Goal: Task Accomplishment & Management: Complete application form

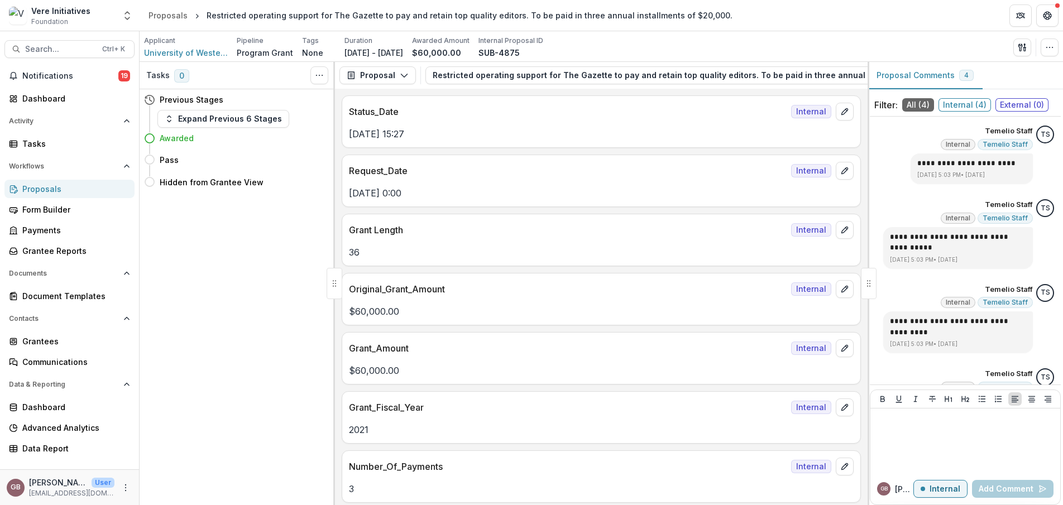
click at [956, 28] on header "Proposals Restricted operating support for The Gazette to pay and retain top qu…" at bounding box center [601, 15] width 923 height 31
click at [50, 75] on span "Notifications" at bounding box center [70, 75] width 96 height 9
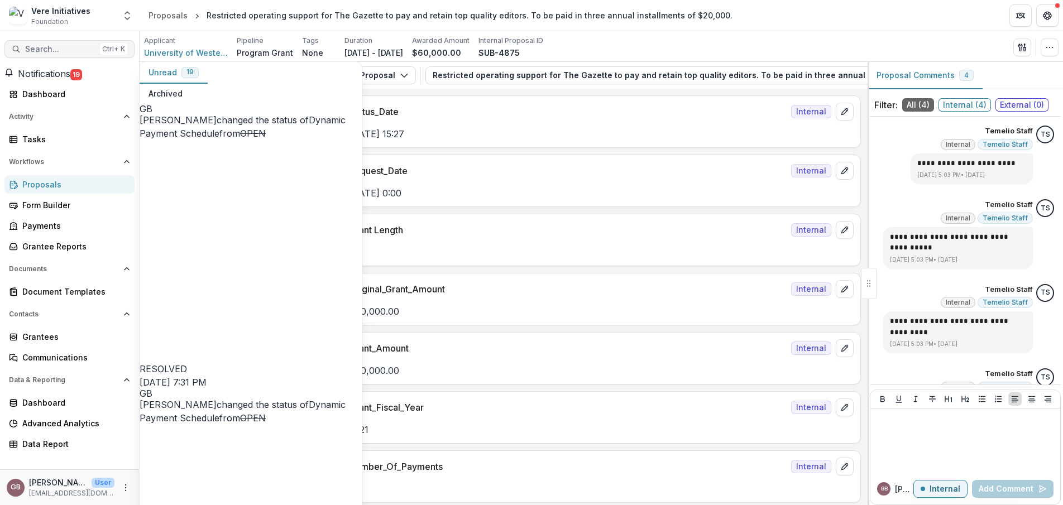
click at [56, 47] on span "Search..." at bounding box center [60, 49] width 70 height 9
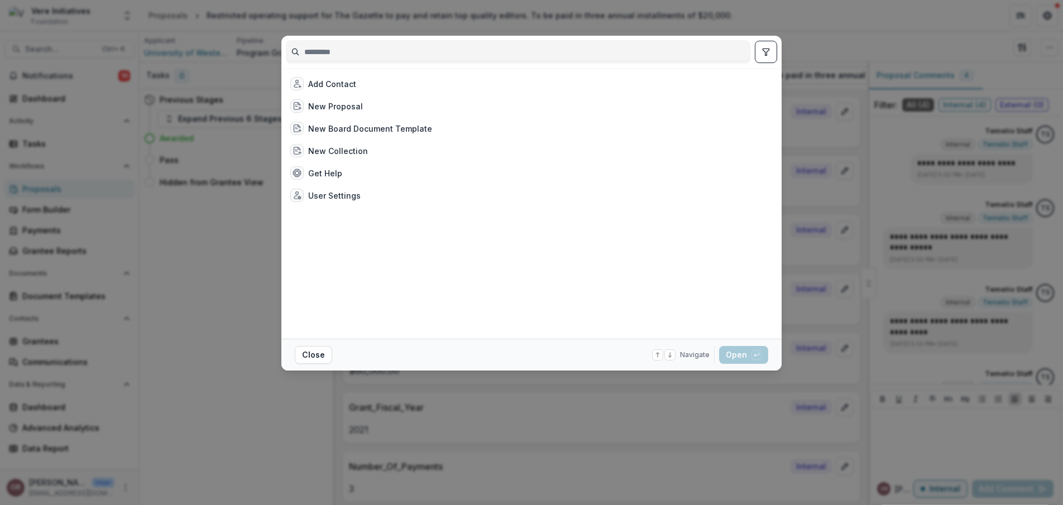
click at [424, 48] on input at bounding box center [517, 52] width 463 height 18
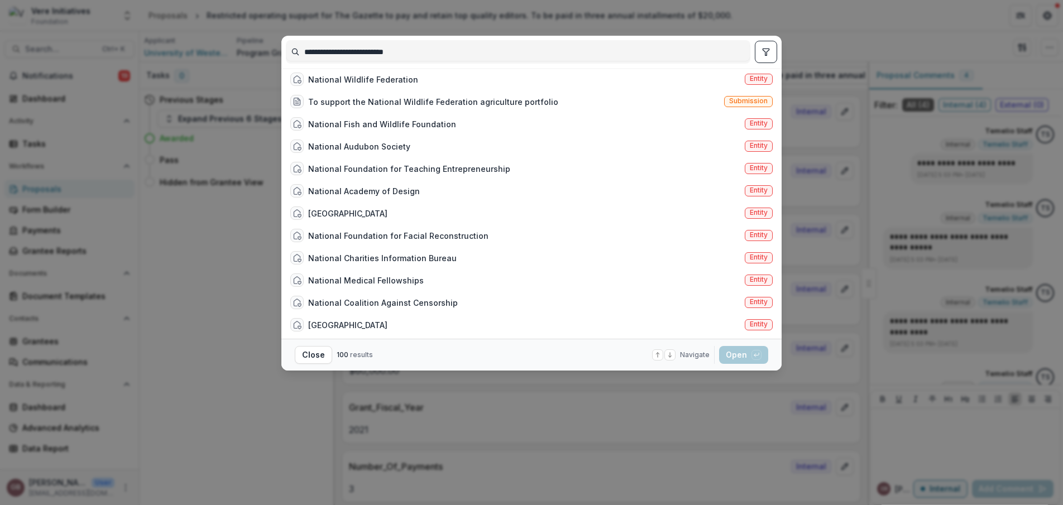
type input "**********"
click at [438, 81] on div "National Wildlife Federation Entity" at bounding box center [531, 79] width 491 height 22
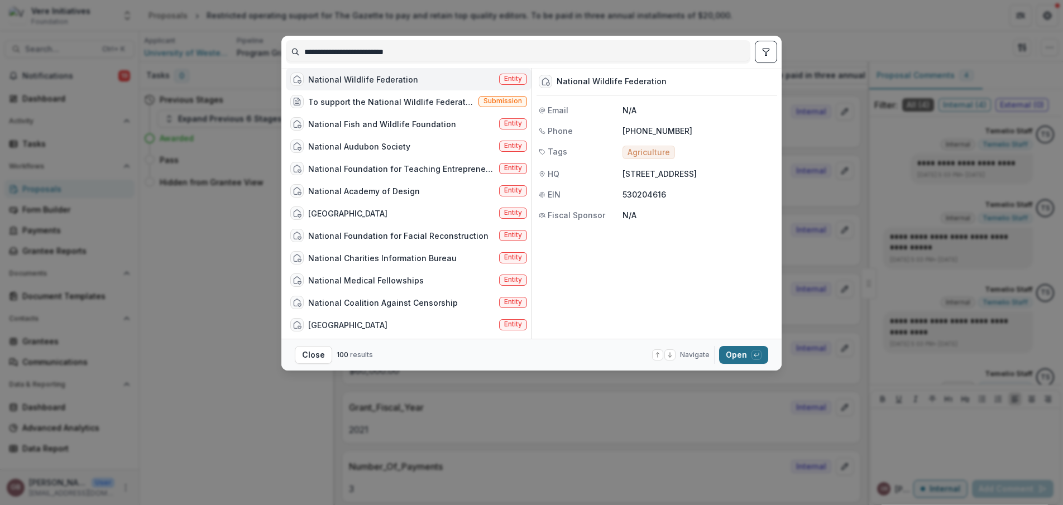
click at [743, 353] on button "Open with enter key" at bounding box center [743, 355] width 49 height 18
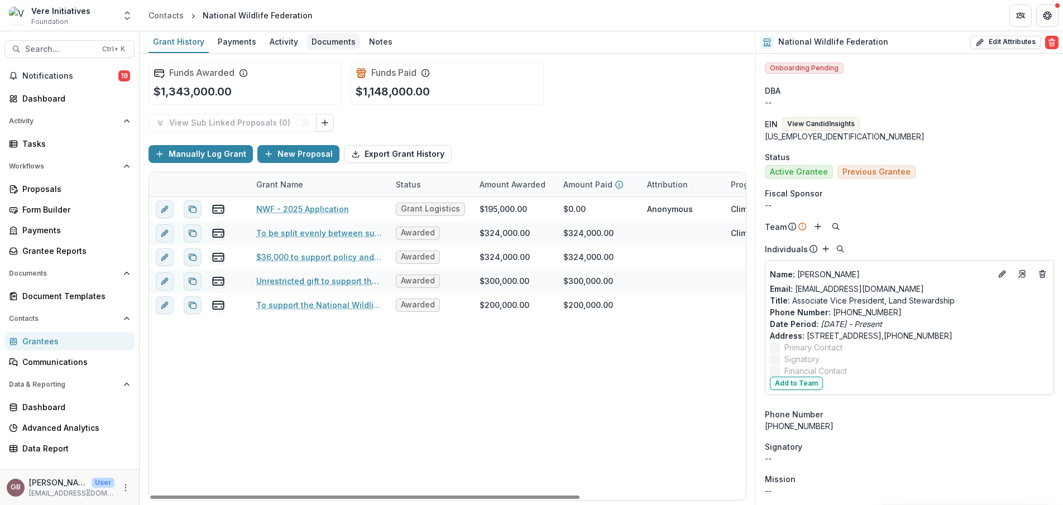
click at [334, 44] on div "Documents" at bounding box center [333, 41] width 53 height 16
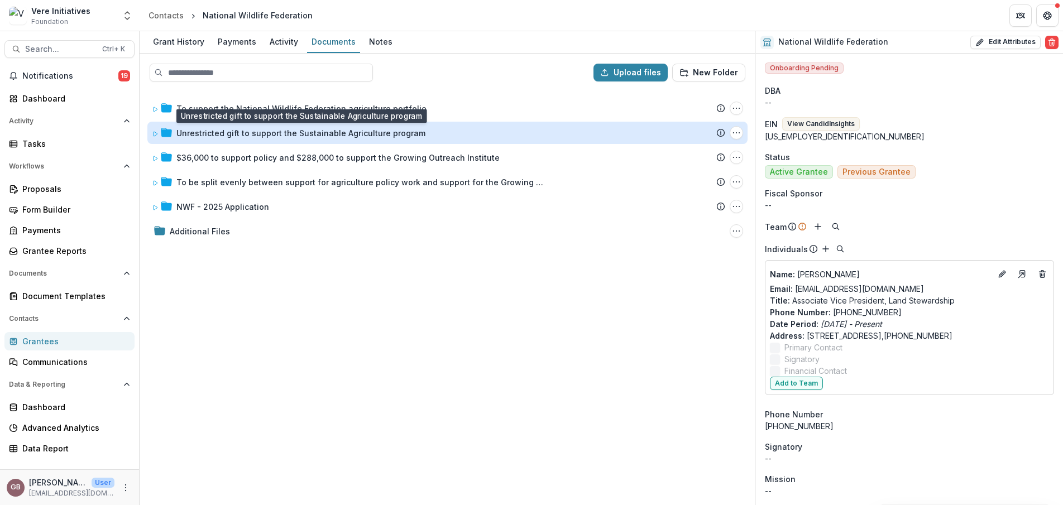
click at [329, 128] on div "Unrestricted gift to support the Sustainable Agriculture program" at bounding box center [300, 133] width 249 height 12
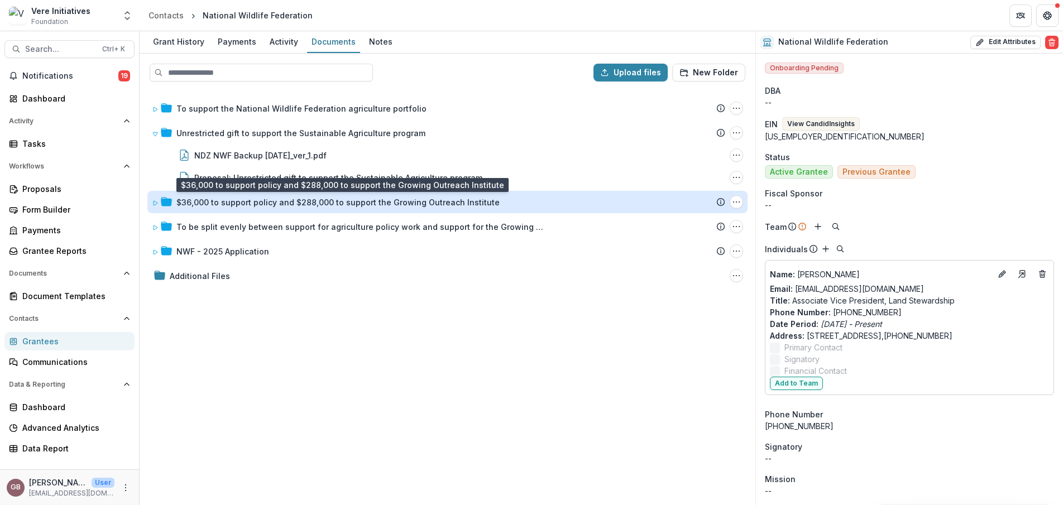
click at [320, 205] on div "$36,000 to support policy and $288,000 to support the Growing Outreach Institute" at bounding box center [337, 202] width 323 height 12
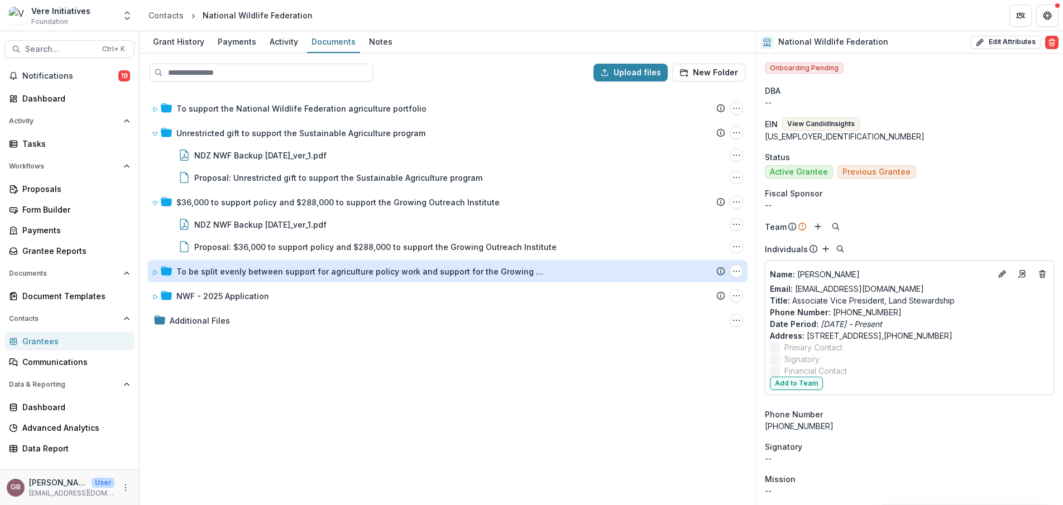
click at [319, 267] on div "To be split evenly between support for agriculture policy work and support for …" at bounding box center [360, 272] width 368 height 12
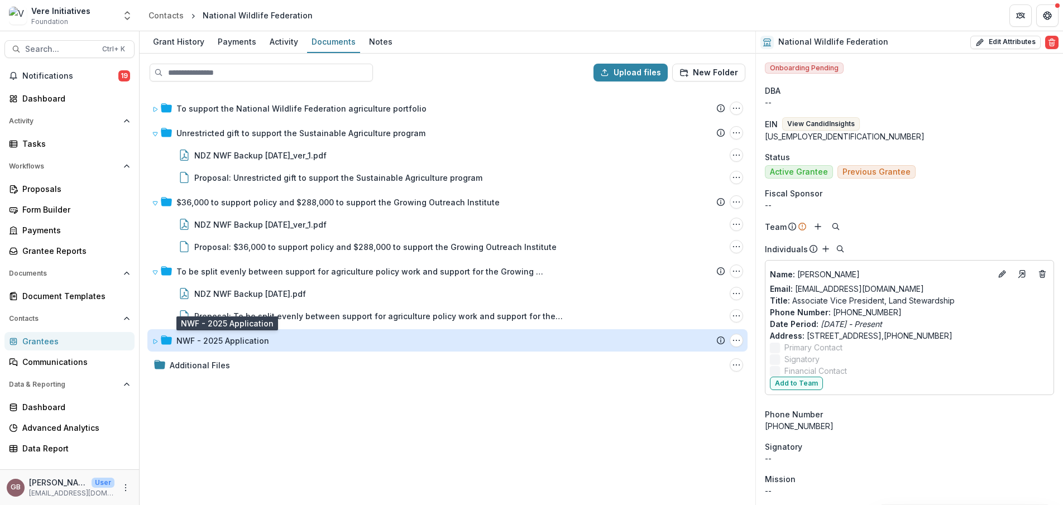
click at [241, 337] on div "NWF - 2025 Application" at bounding box center [222, 341] width 93 height 12
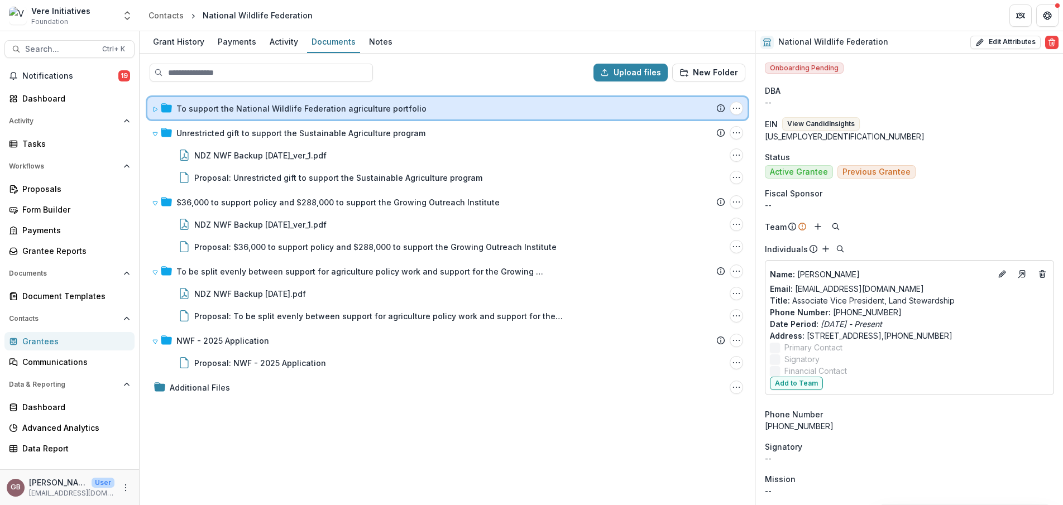
click at [337, 100] on div "To support the National Wildlife Federation agriculture portfolio Submission Te…" at bounding box center [447, 108] width 600 height 22
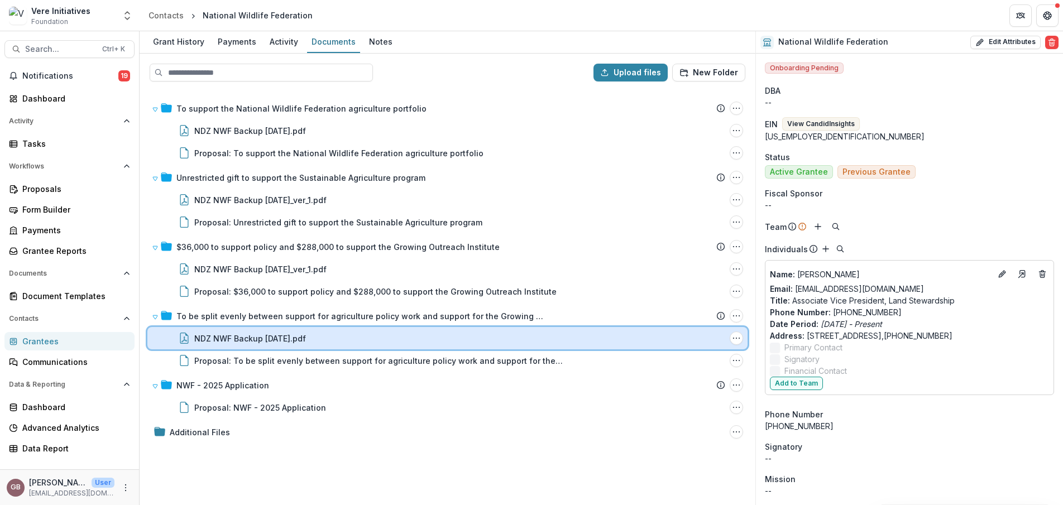
click at [240, 344] on div "NDZ NWF Backup [DATE].pdf File Options Download Rename Delete" at bounding box center [447, 338] width 600 height 22
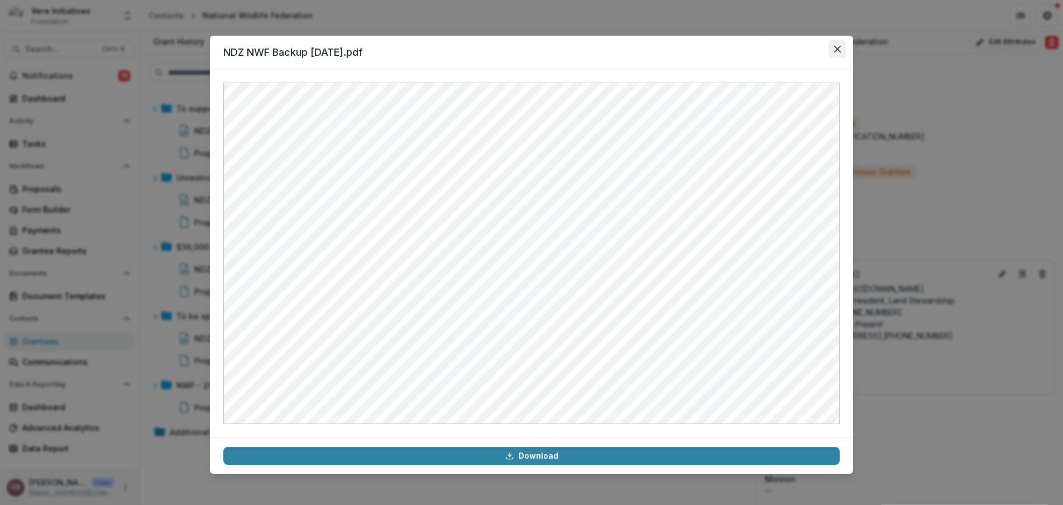
click at [840, 48] on icon "Close" at bounding box center [837, 49] width 7 height 7
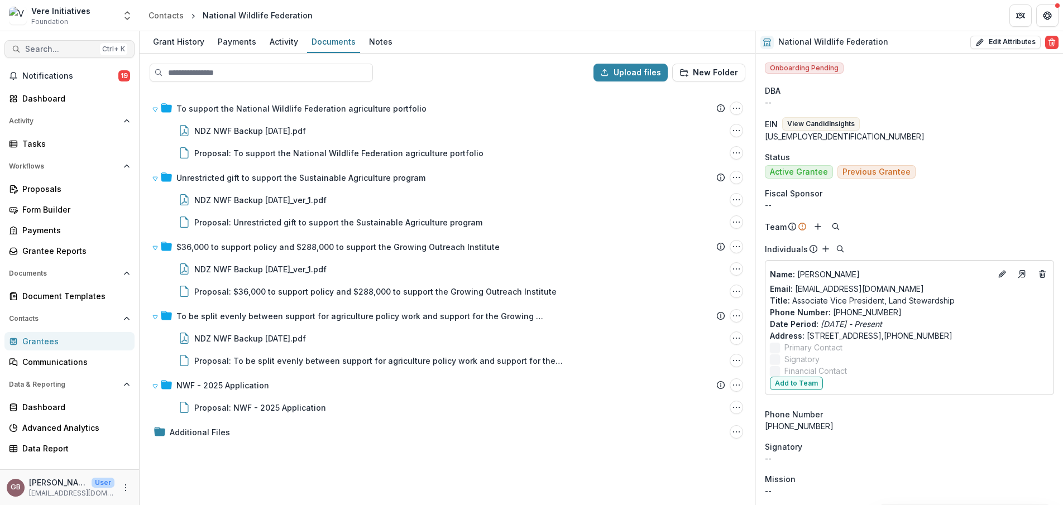
click at [75, 44] on button "Search... Ctrl + K" at bounding box center [69, 49] width 130 height 18
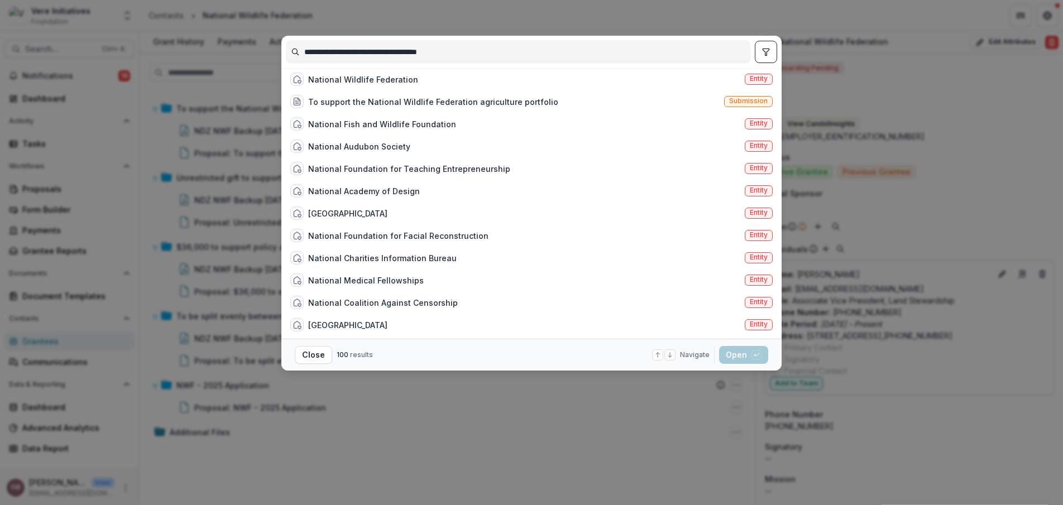
type input "**********"
click at [400, 81] on div "National Wildlife Federation" at bounding box center [363, 80] width 110 height 12
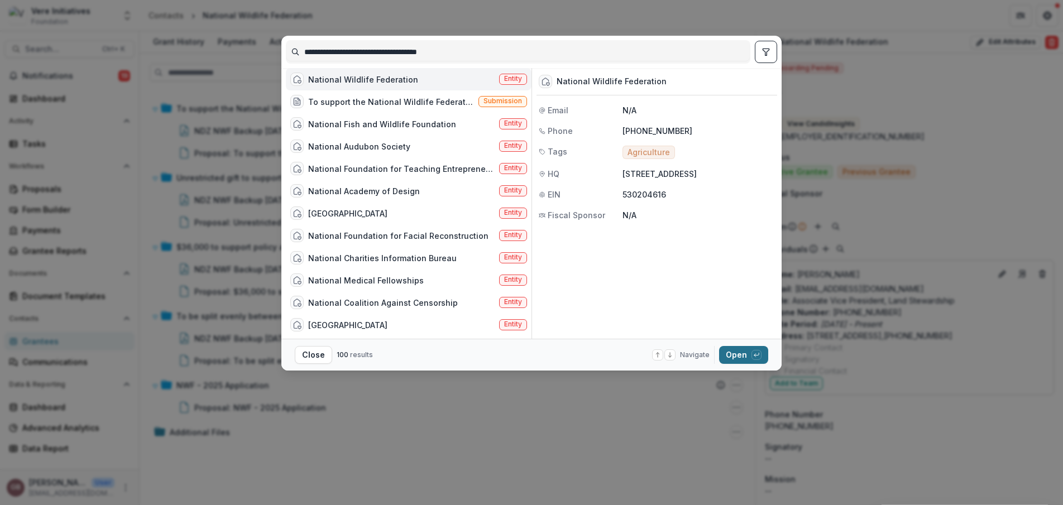
click at [741, 356] on button "Open with enter key" at bounding box center [743, 355] width 49 height 18
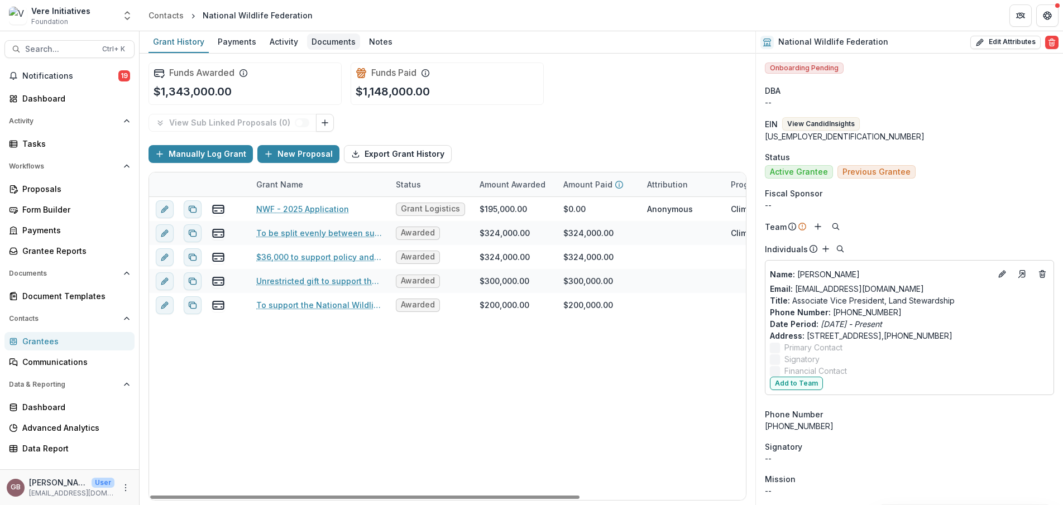
click at [329, 45] on div "Documents" at bounding box center [333, 41] width 53 height 16
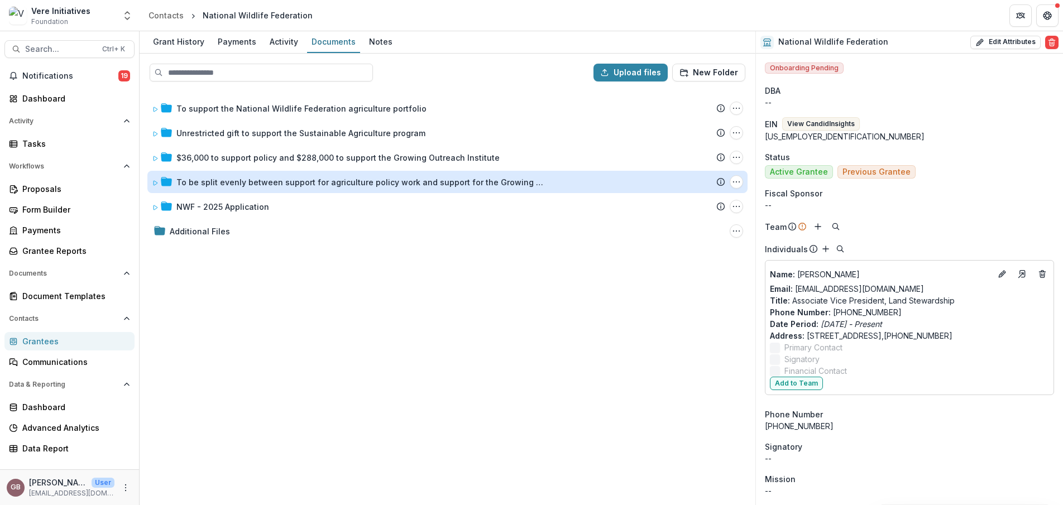
click at [232, 184] on div "To be split evenly between support for agriculture policy work and support for …" at bounding box center [360, 182] width 368 height 12
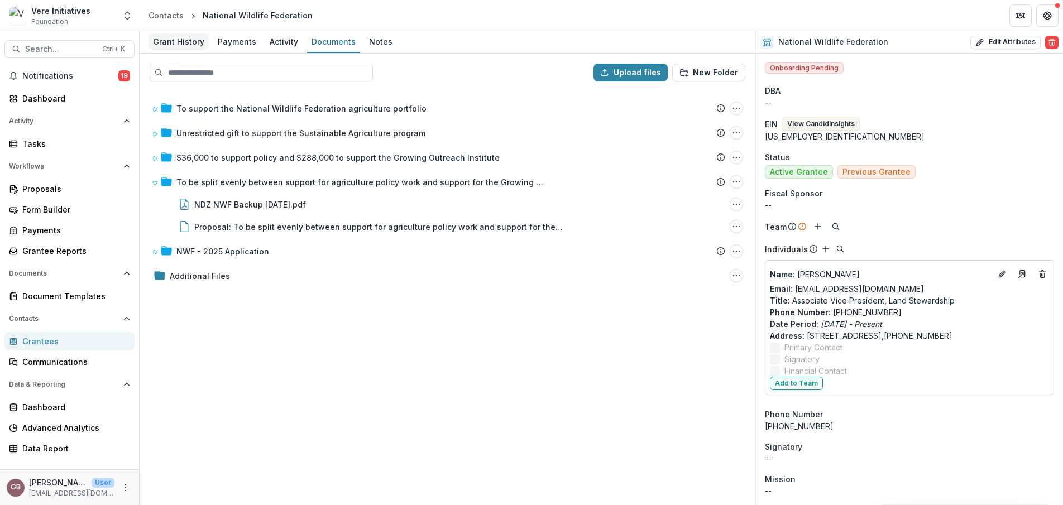
click at [182, 43] on div "Grant History" at bounding box center [178, 41] width 60 height 16
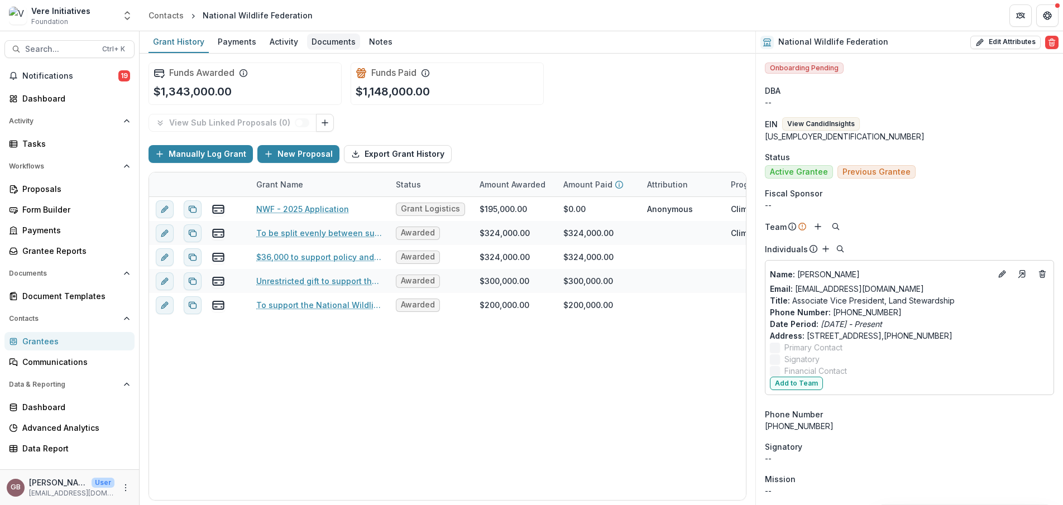
click at [333, 37] on div "Documents" at bounding box center [333, 41] width 53 height 16
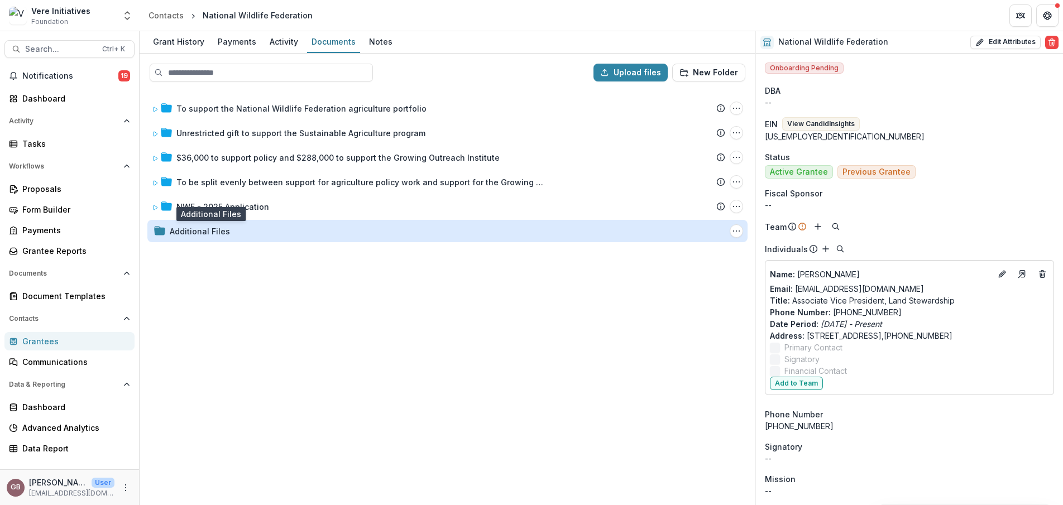
click at [212, 232] on div "Additional Files" at bounding box center [200, 231] width 60 height 12
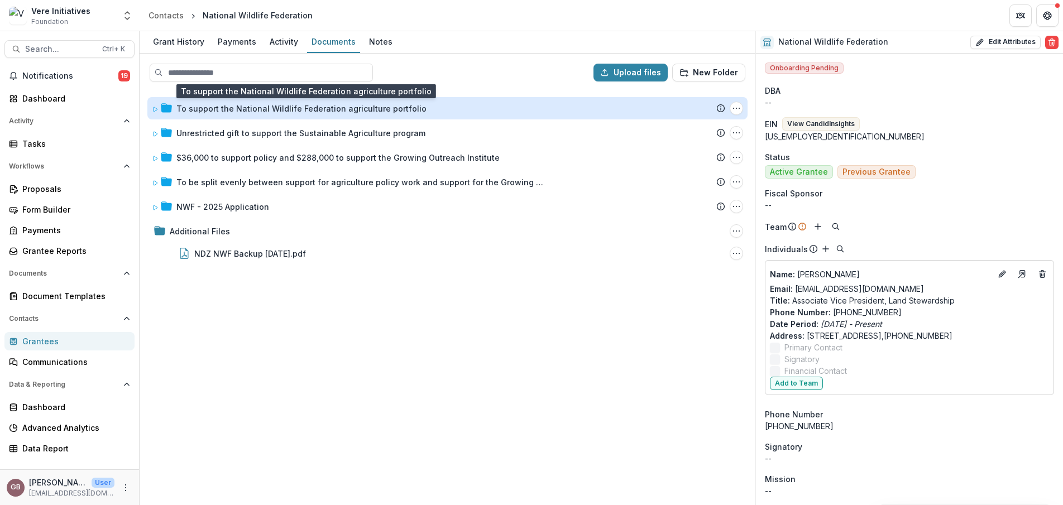
click at [316, 109] on div "To support the National Wildlife Federation agriculture portfolio" at bounding box center [301, 109] width 250 height 12
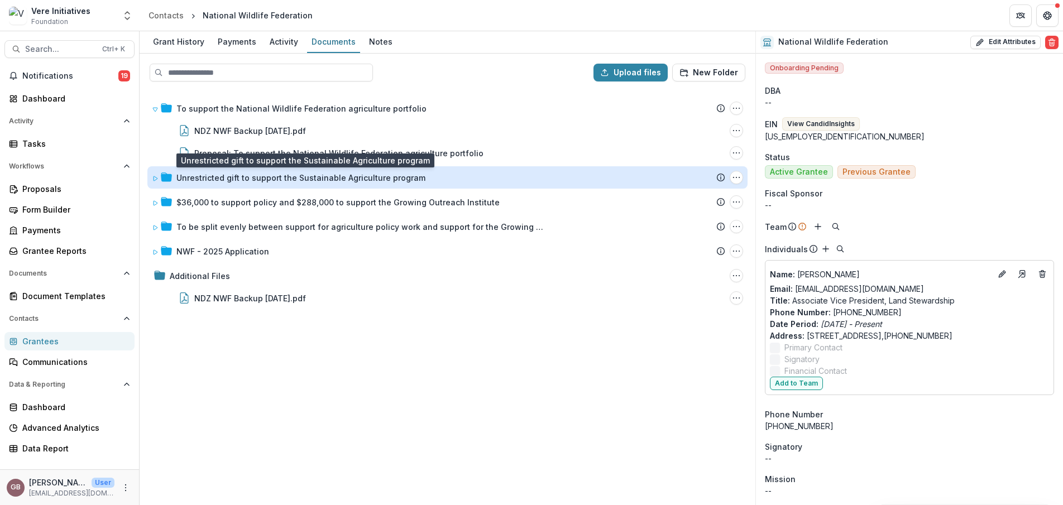
click at [339, 179] on div "Unrestricted gift to support the Sustainable Agriculture program" at bounding box center [300, 178] width 249 height 12
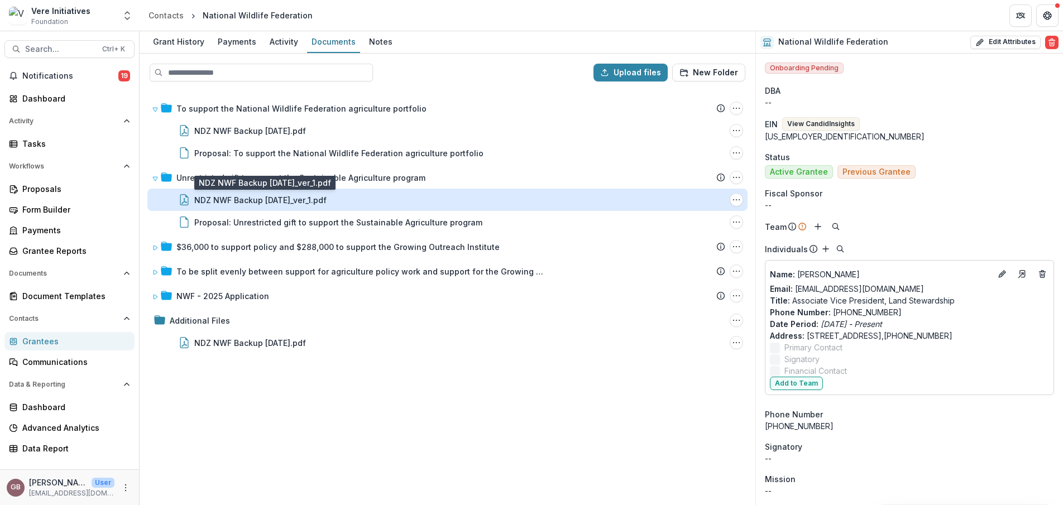
drag, startPoint x: 310, startPoint y: 198, endPoint x: 289, endPoint y: 198, distance: 21.2
click at [289, 198] on div "NDZ NWF Backup [DATE]_ver_1.pdf" at bounding box center [260, 200] width 132 height 12
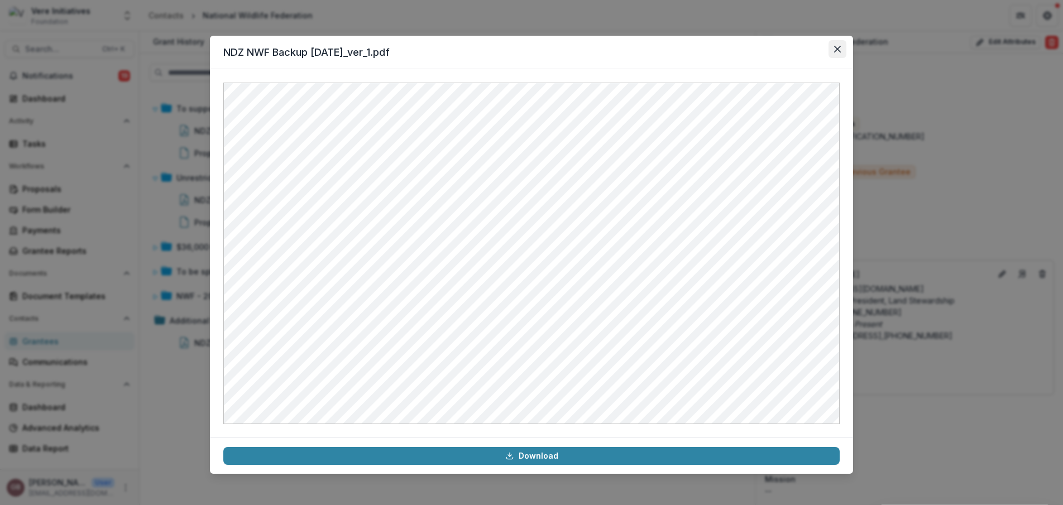
click at [833, 49] on button "Close" at bounding box center [837, 49] width 18 height 18
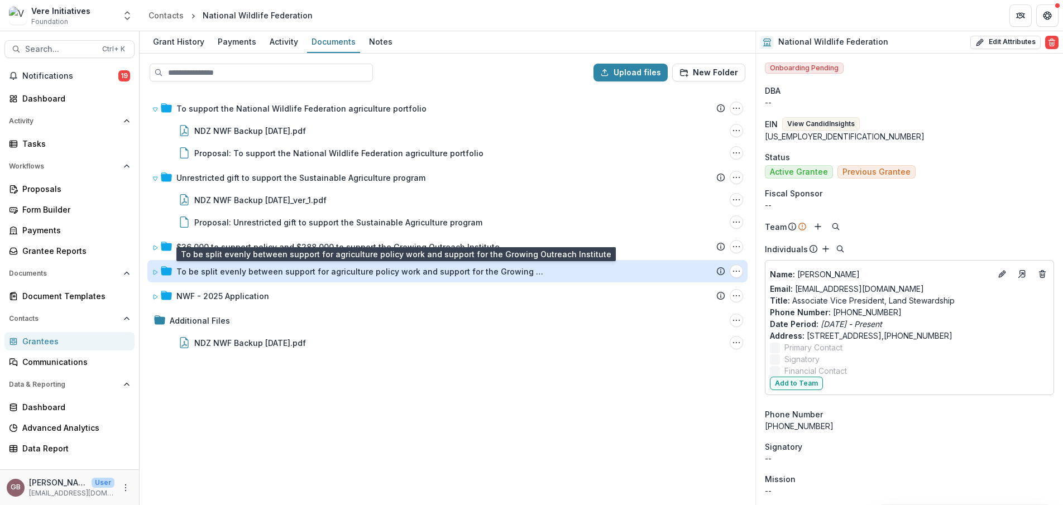
click at [263, 273] on div "To be split evenly between support for agriculture policy work and support for …" at bounding box center [360, 272] width 368 height 12
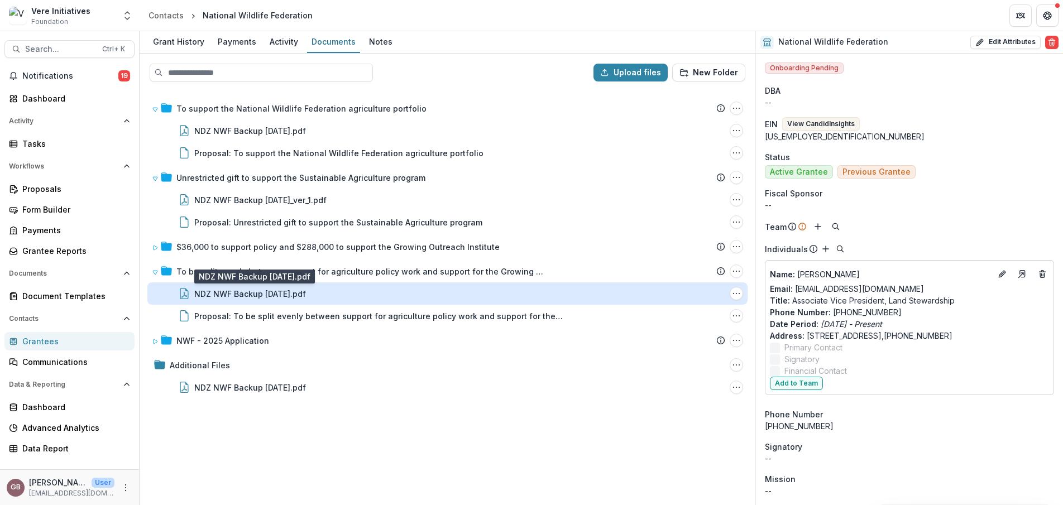
click at [290, 297] on div "NDZ NWF Backup [DATE].pdf" at bounding box center [250, 294] width 112 height 12
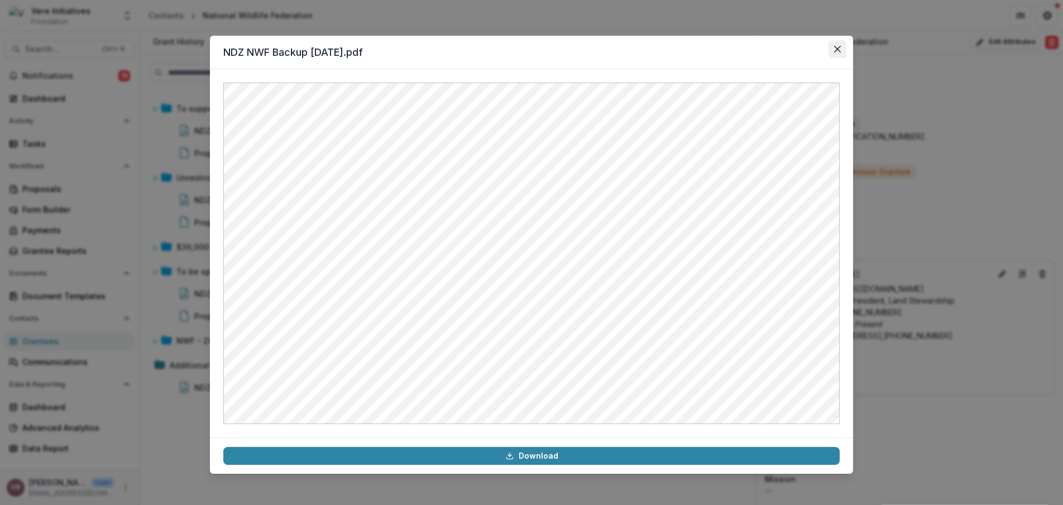
click at [837, 56] on button "Close" at bounding box center [837, 49] width 18 height 18
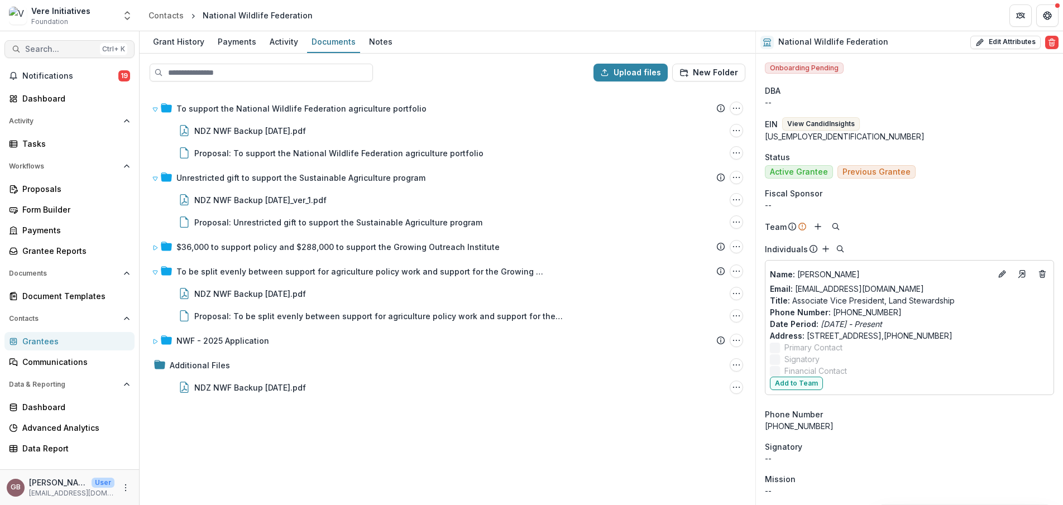
click at [50, 52] on span "Search..." at bounding box center [60, 49] width 70 height 9
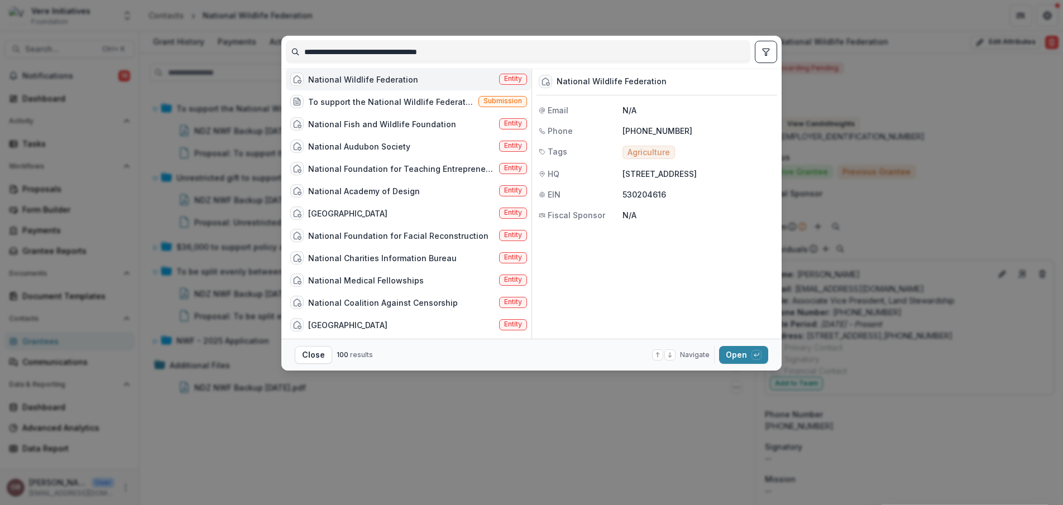
drag, startPoint x: 457, startPoint y: 55, endPoint x: 265, endPoint y: 65, distance: 192.3
click at [265, 65] on div "**********" at bounding box center [531, 252] width 1063 height 505
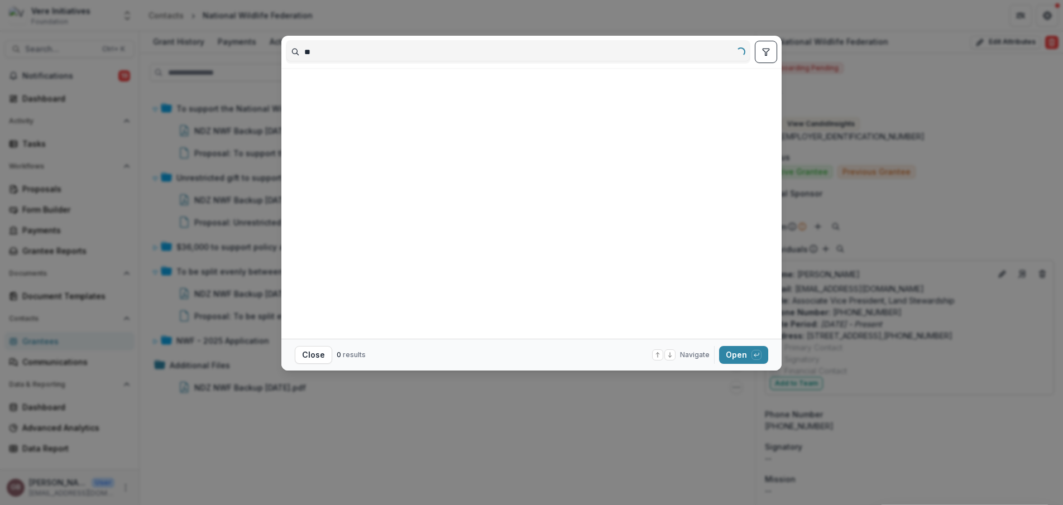
type input "*"
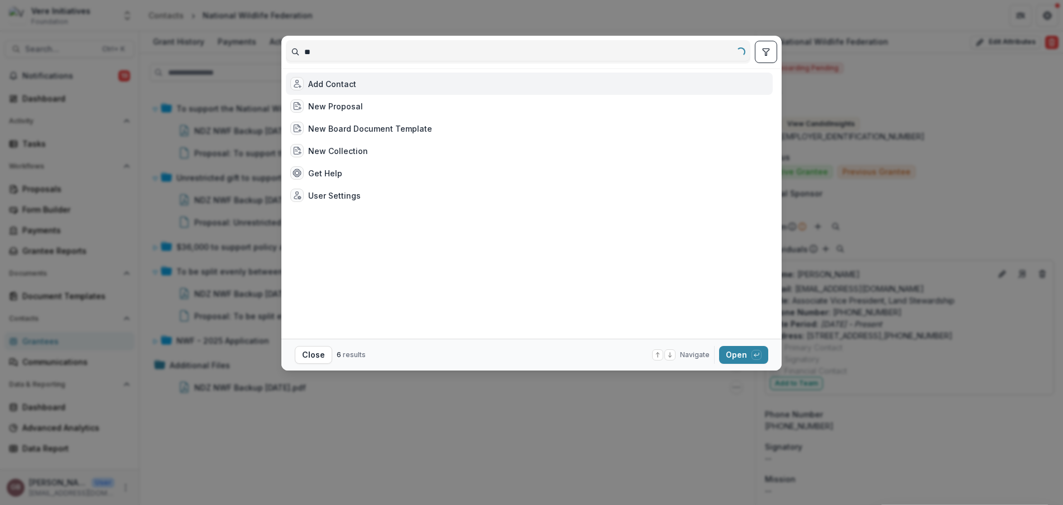
type input "*"
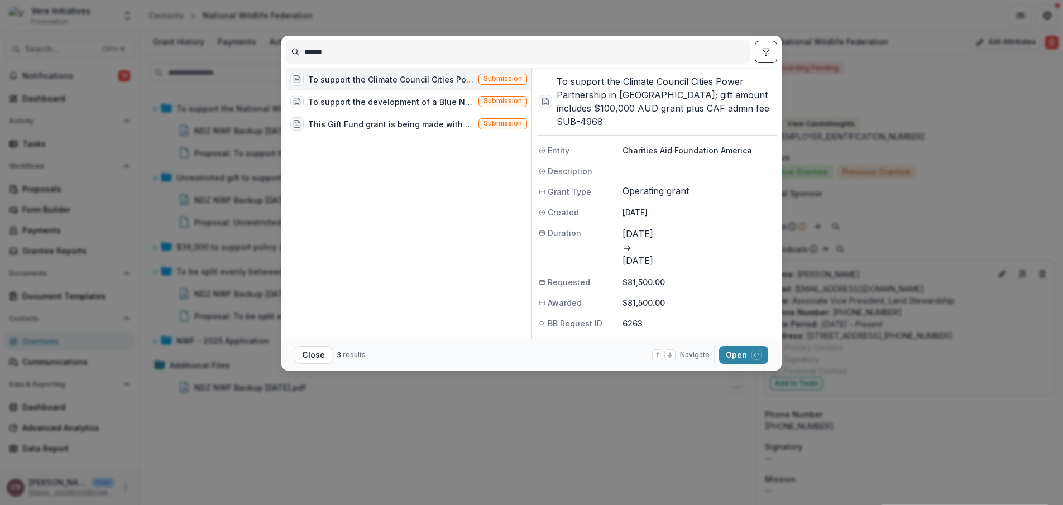
drag, startPoint x: 369, startPoint y: 51, endPoint x: 225, endPoint y: 63, distance: 144.5
click at [225, 63] on div "****** To support the Climate Council Cities Power Partnership in [GEOGRAPHIC_D…" at bounding box center [531, 252] width 1063 height 505
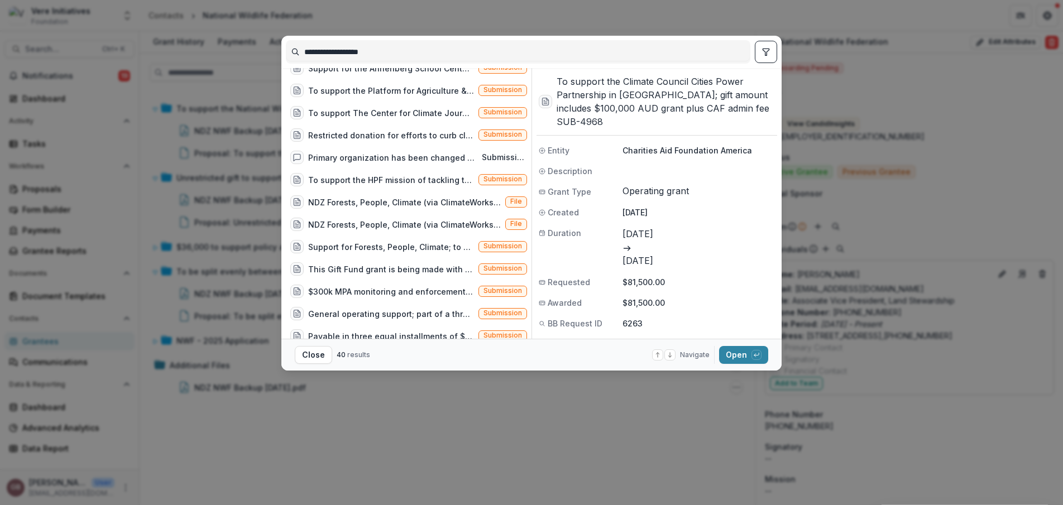
scroll to position [631, 0]
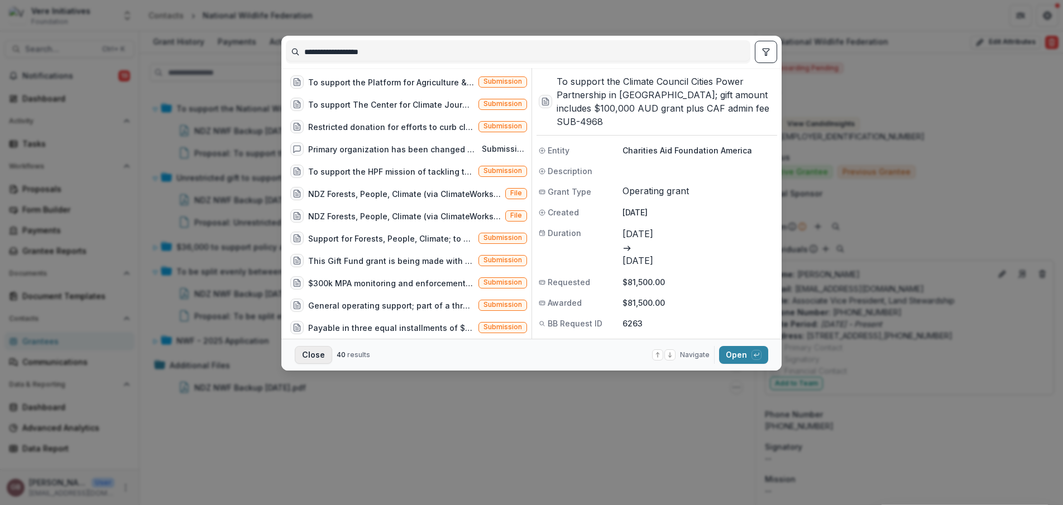
type input "**********"
click at [310, 353] on button "Close" at bounding box center [313, 355] width 37 height 18
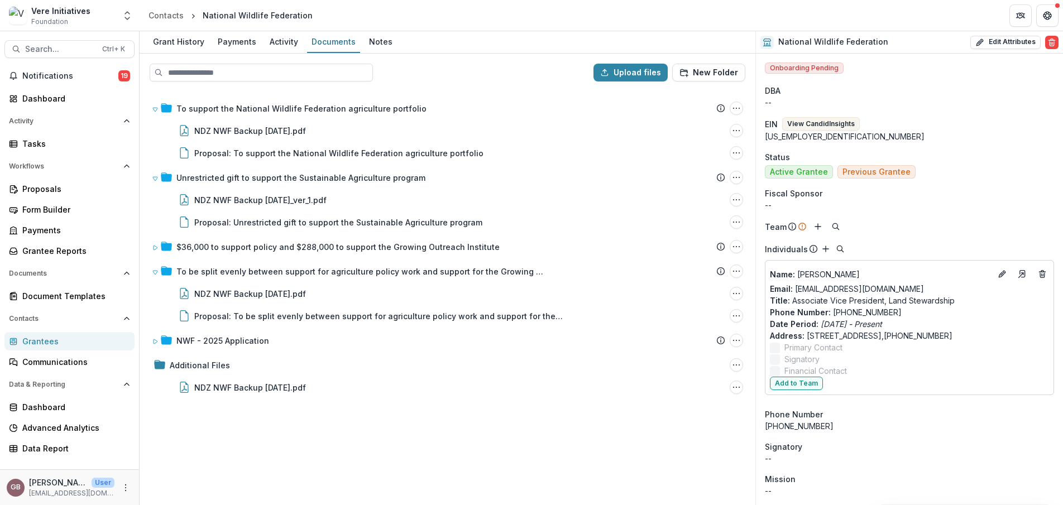
click at [37, 347] on link "Grantees" at bounding box center [69, 341] width 130 height 18
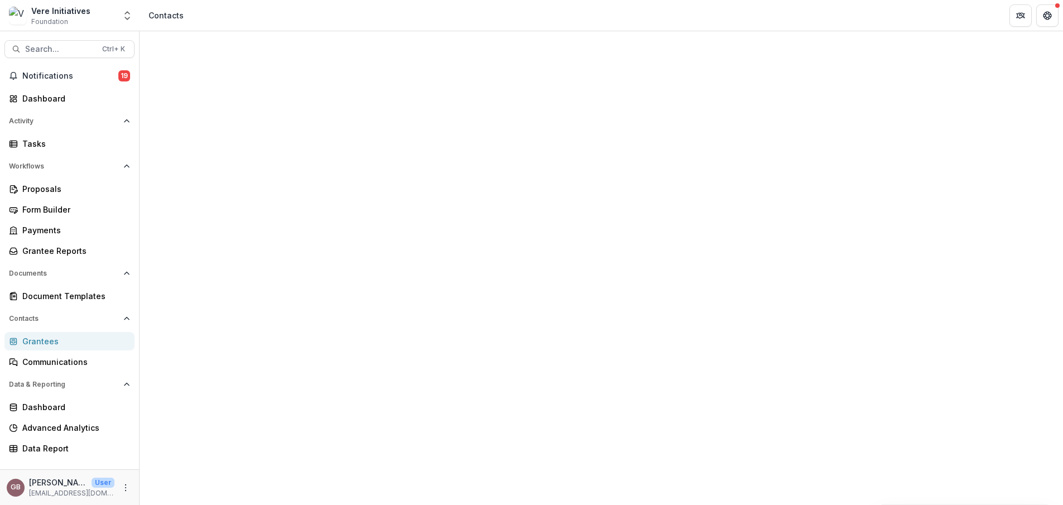
click at [258, 155] on input at bounding box center [213, 155] width 89 height 13
type input "*******"
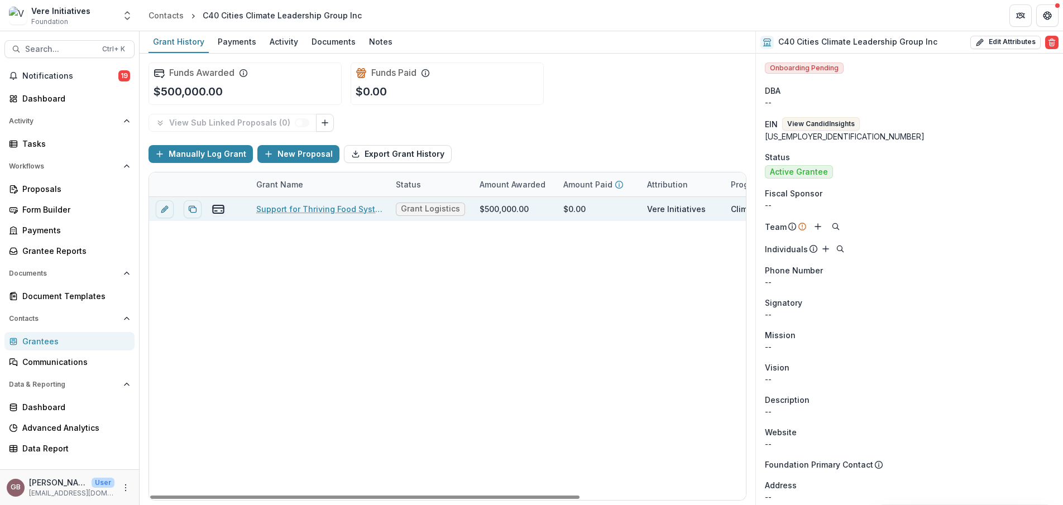
click at [315, 210] on link "Support for Thriving Food Systems Accelorator pilot" at bounding box center [319, 209] width 126 height 12
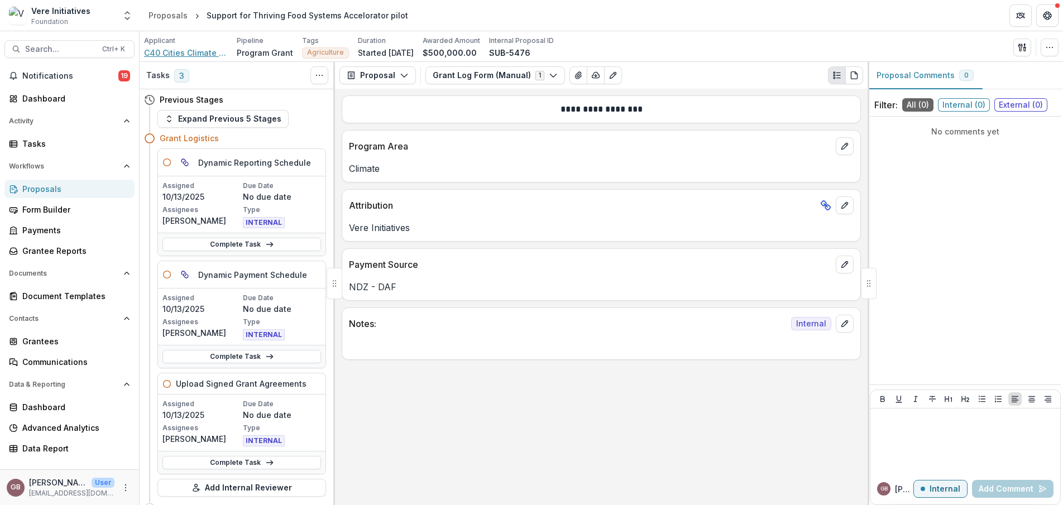
click at [166, 57] on span "C40 Cities Climate Leadership Group Inc" at bounding box center [186, 53] width 84 height 12
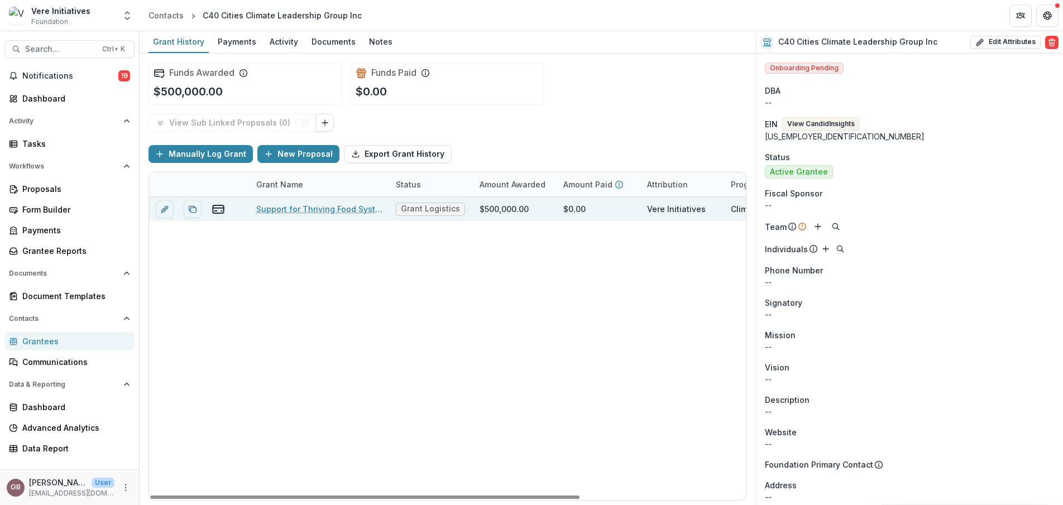
click at [287, 203] on link "Support for Thriving Food Systems Accelorator pilot" at bounding box center [319, 209] width 126 height 12
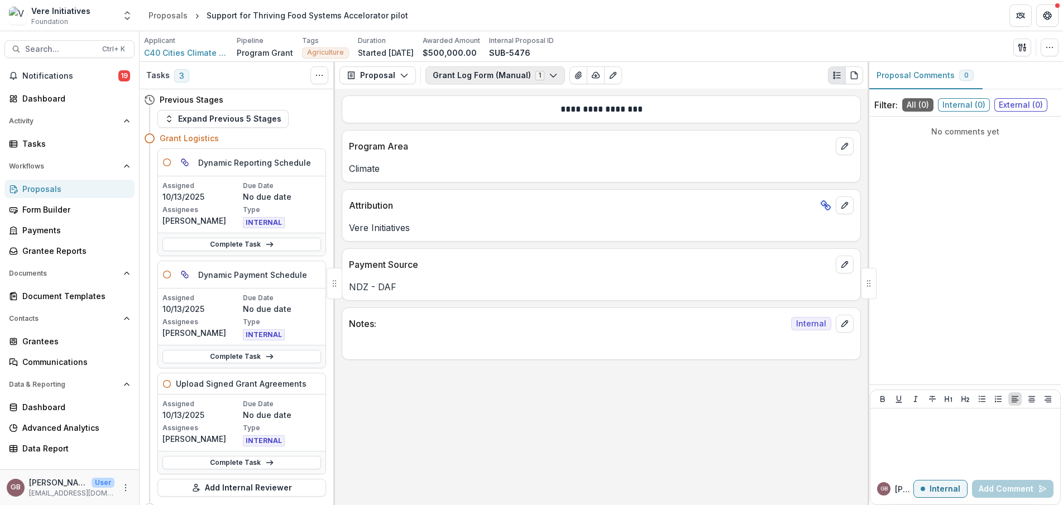
click at [525, 81] on button "Grant Log Form (Manual) 1" at bounding box center [495, 75] width 140 height 18
click at [535, 137] on button "Configure forms" at bounding box center [490, 141] width 128 height 18
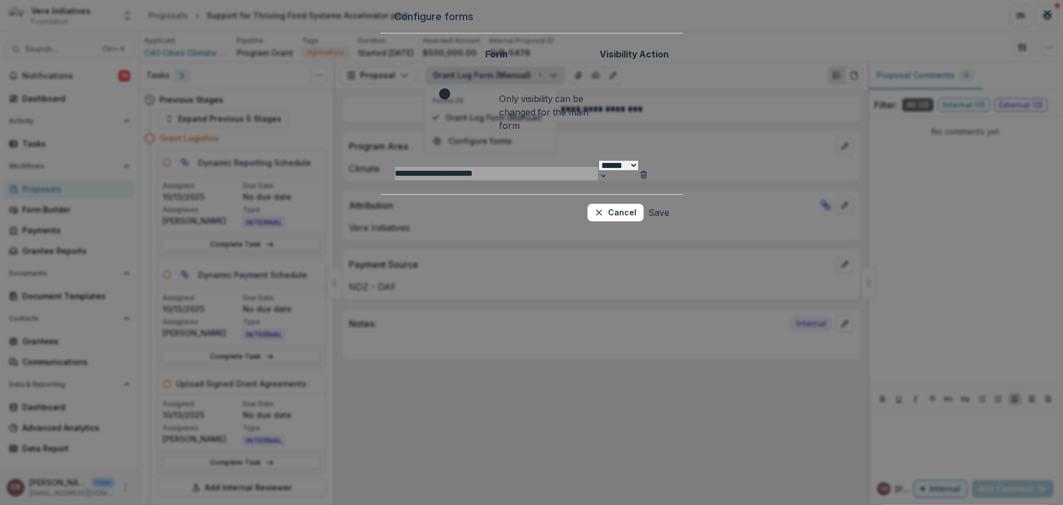
drag, startPoint x: 660, startPoint y: 141, endPoint x: 660, endPoint y: 147, distance: 6.1
click at [638, 161] on select "****** ********" at bounding box center [618, 165] width 39 height 9
select select "****"
click at [599, 161] on select "****** ********" at bounding box center [618, 165] width 39 height 9
click at [669, 204] on button "Save" at bounding box center [658, 213] width 21 height 18
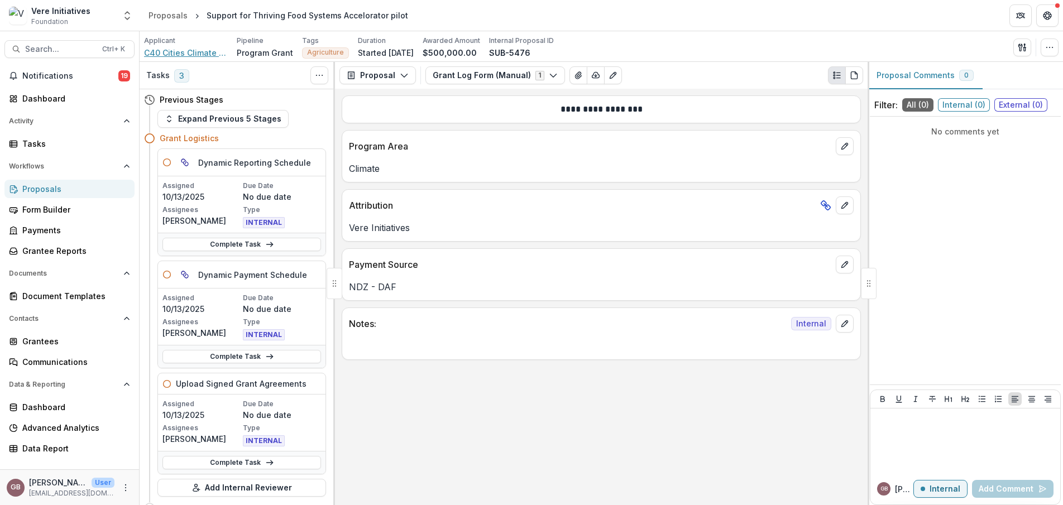
click at [208, 48] on span "C40 Cities Climate Leadership Group Inc" at bounding box center [186, 53] width 84 height 12
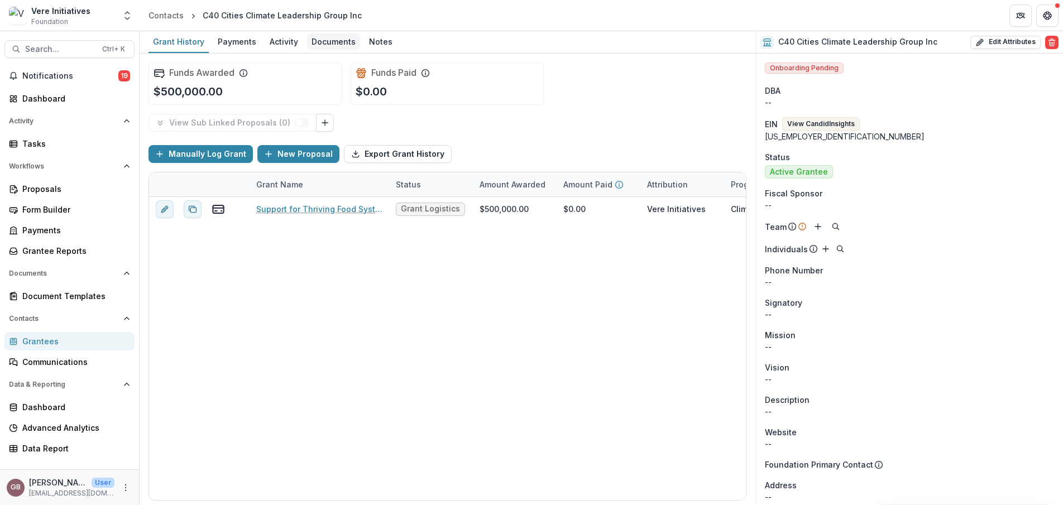
click at [345, 46] on div "Documents" at bounding box center [333, 41] width 53 height 16
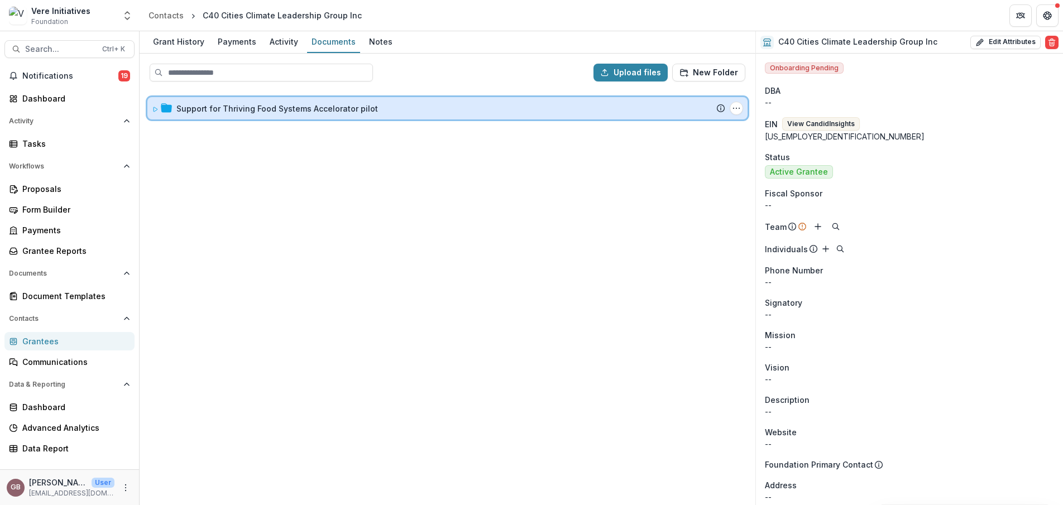
click at [237, 99] on div "Support for Thriving Food Systems Accelorator pilot Submission Temelio Proposal…" at bounding box center [447, 108] width 600 height 22
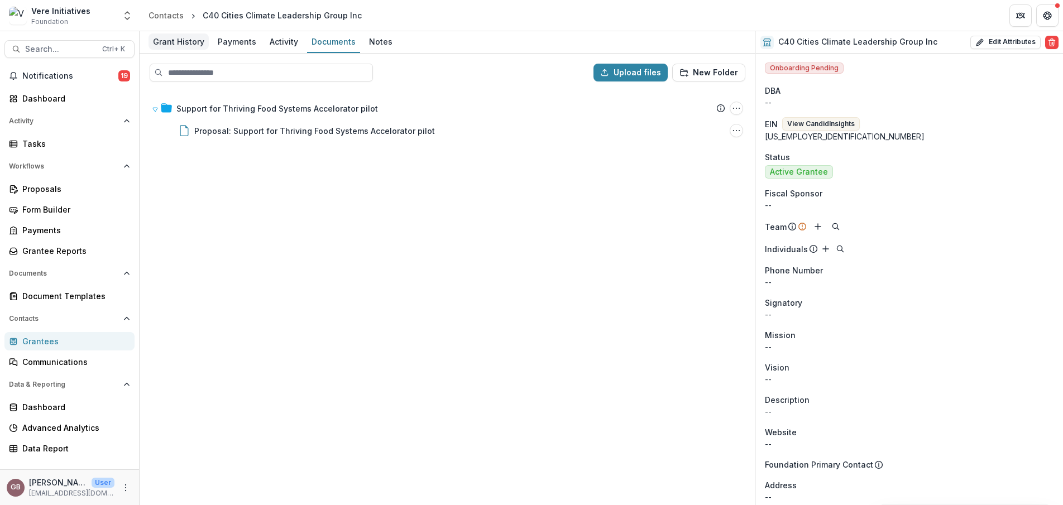
click at [191, 45] on div "Grant History" at bounding box center [178, 41] width 60 height 16
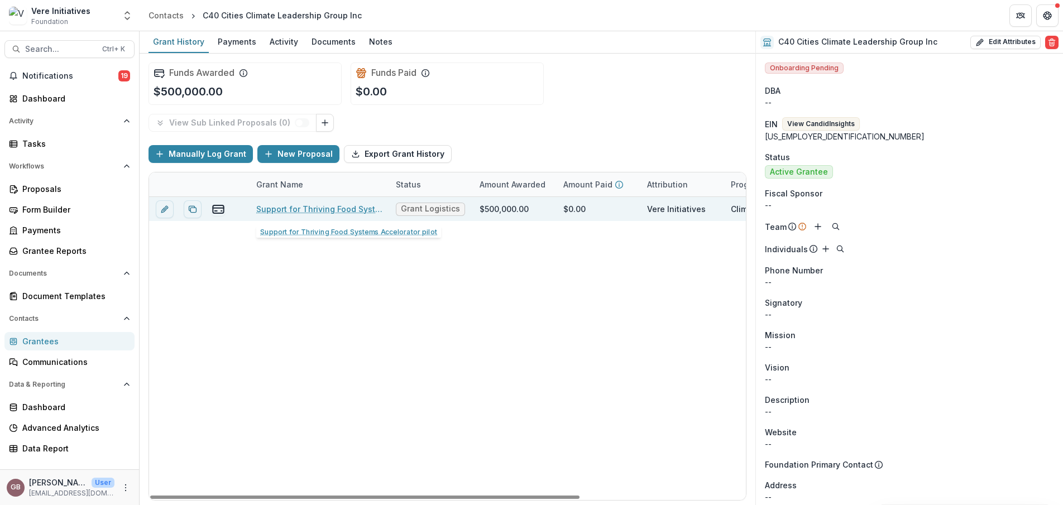
click at [371, 208] on link "Support for Thriving Food Systems Accelorator pilot" at bounding box center [319, 209] width 126 height 12
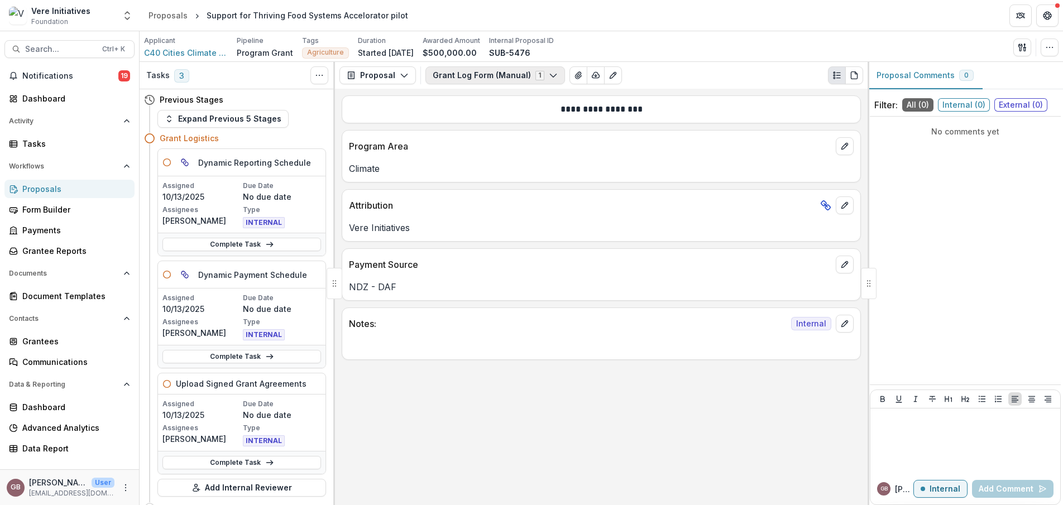
click at [511, 80] on button "Grant Log Form (Manual) 1" at bounding box center [495, 75] width 140 height 18
click at [546, 384] on div "**********" at bounding box center [601, 297] width 532 height 416
click at [199, 55] on span "C40 Cities Climate Leadership Group Inc" at bounding box center [186, 53] width 84 height 12
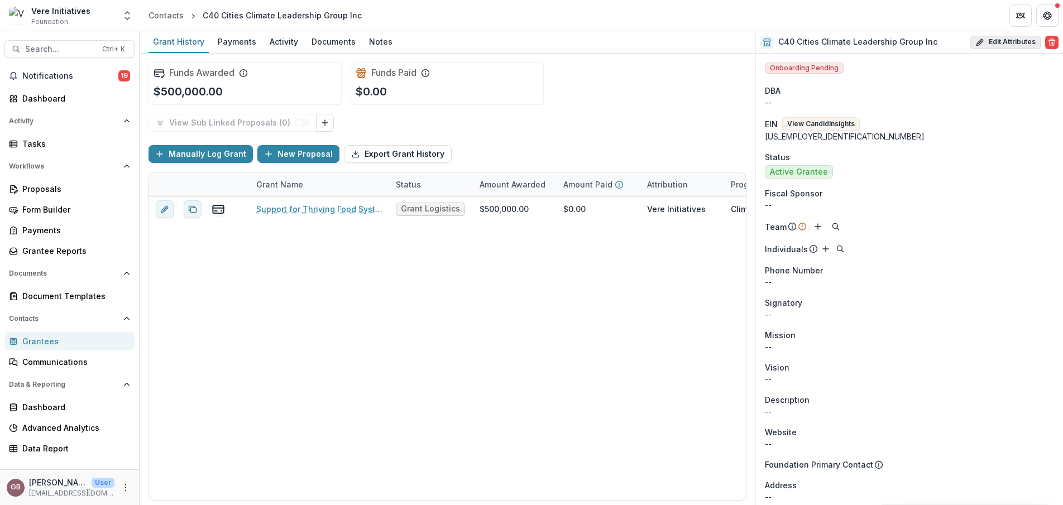
click at [985, 37] on button "Edit Attributes" at bounding box center [1005, 42] width 70 height 13
select select
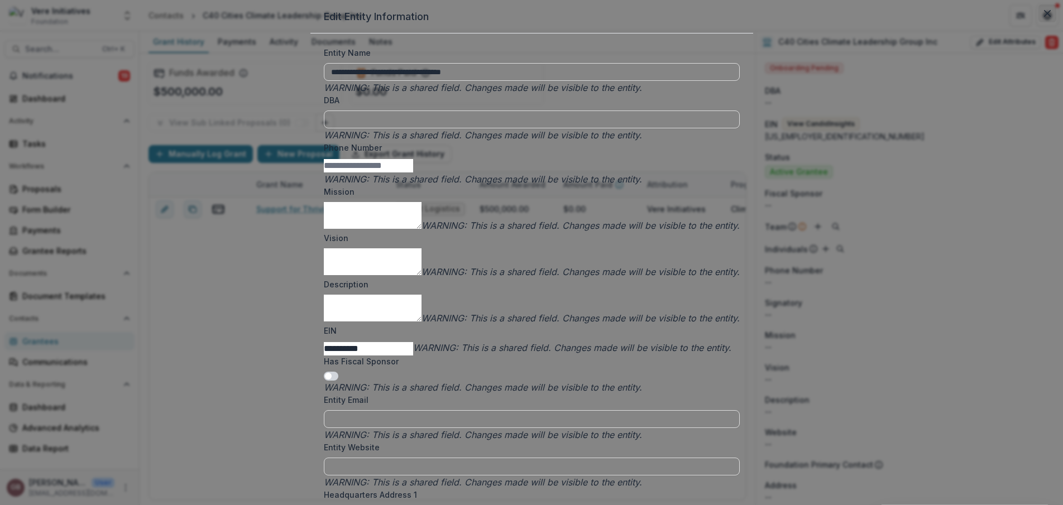
click at [1038, 22] on button "Close" at bounding box center [1047, 13] width 18 height 18
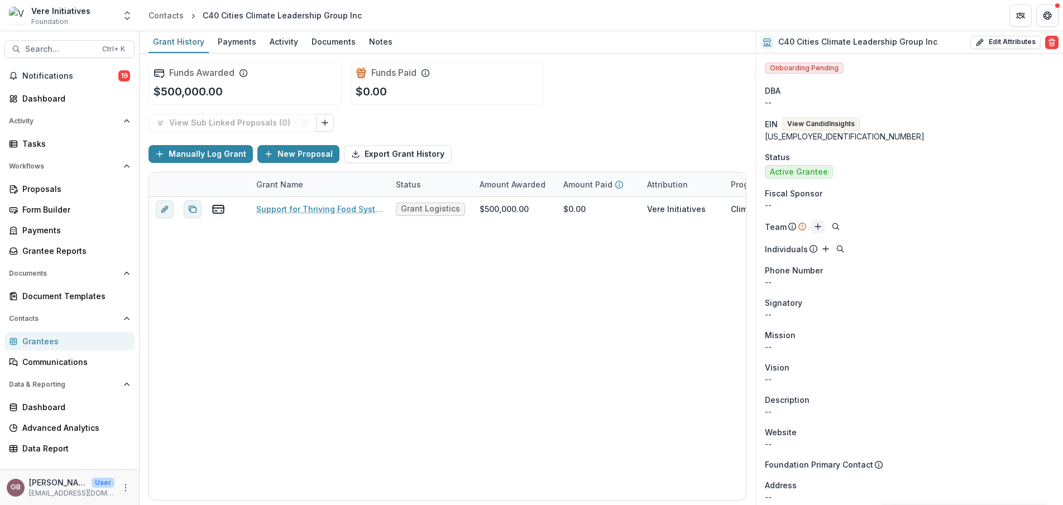
click at [811, 223] on button "Add" at bounding box center [817, 226] width 13 height 13
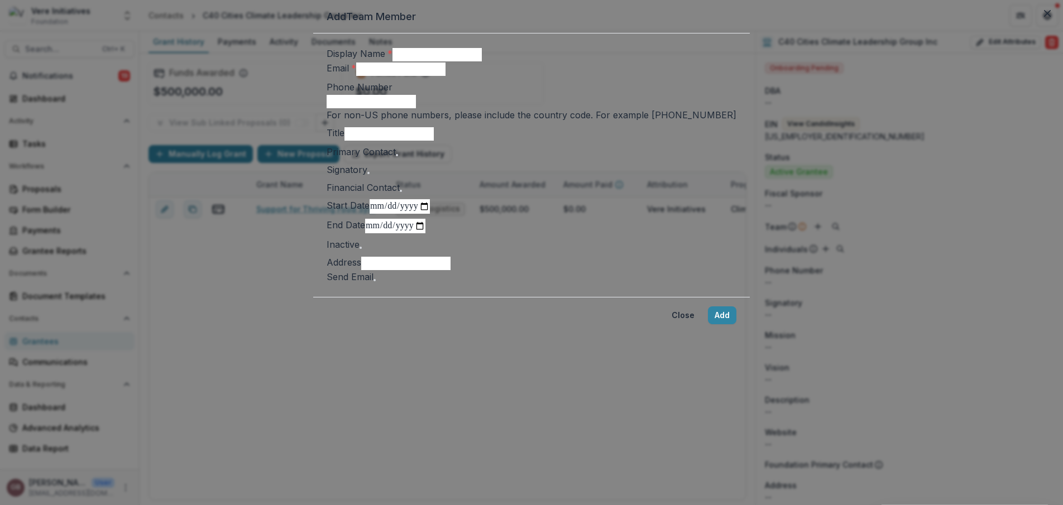
click at [445, 61] on input "Display Name *" at bounding box center [436, 54] width 89 height 13
type input "**********"
type input "*"
type input "**********"
click at [396, 156] on span at bounding box center [397, 155] width 2 height 2
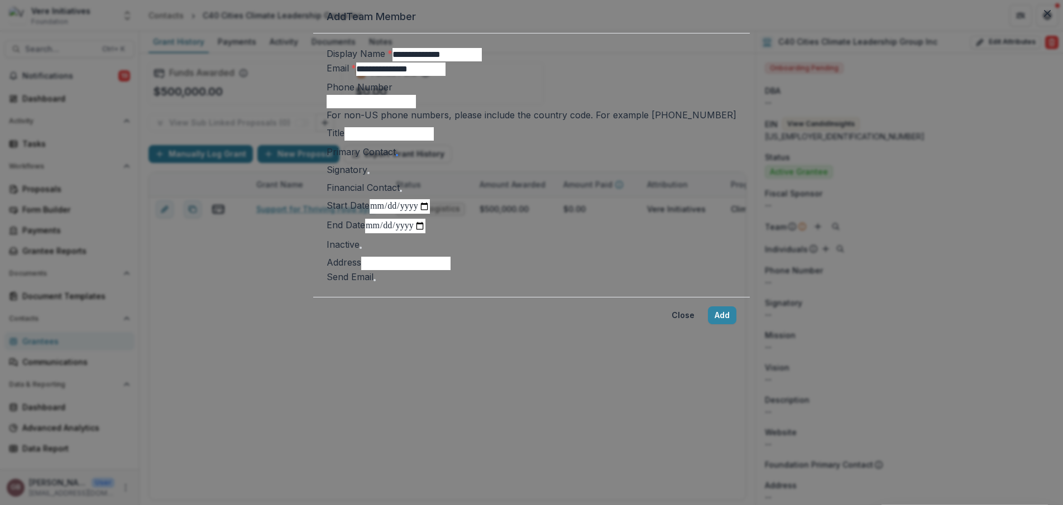
scroll to position [164, 0]
click at [373, 281] on span at bounding box center [374, 280] width 2 height 2
click at [434, 141] on input "Title" at bounding box center [388, 133] width 89 height 13
paste input "**********"
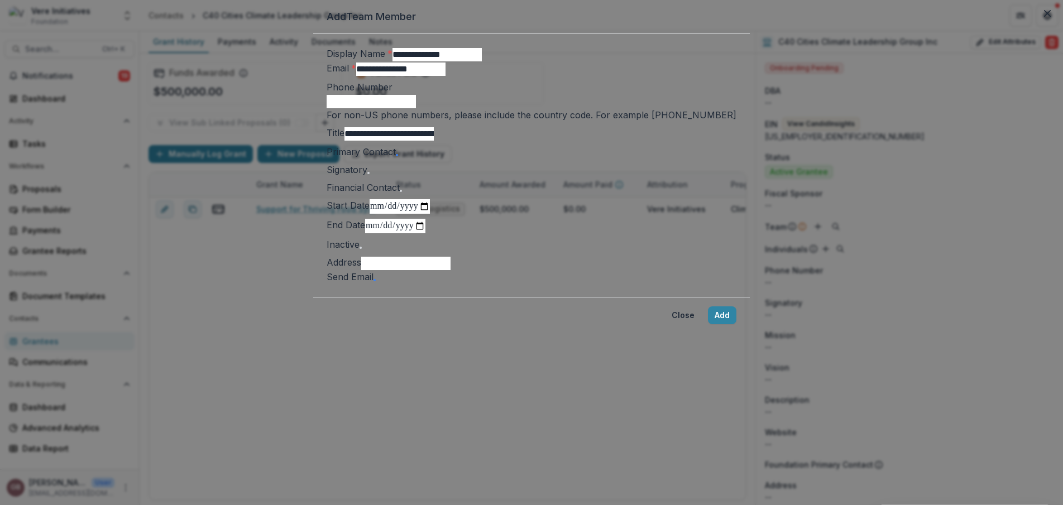
type input "**********"
click at [638, 159] on div "Primary Contact" at bounding box center [531, 151] width 410 height 13
click at [708, 324] on button "Add" at bounding box center [722, 315] width 28 height 18
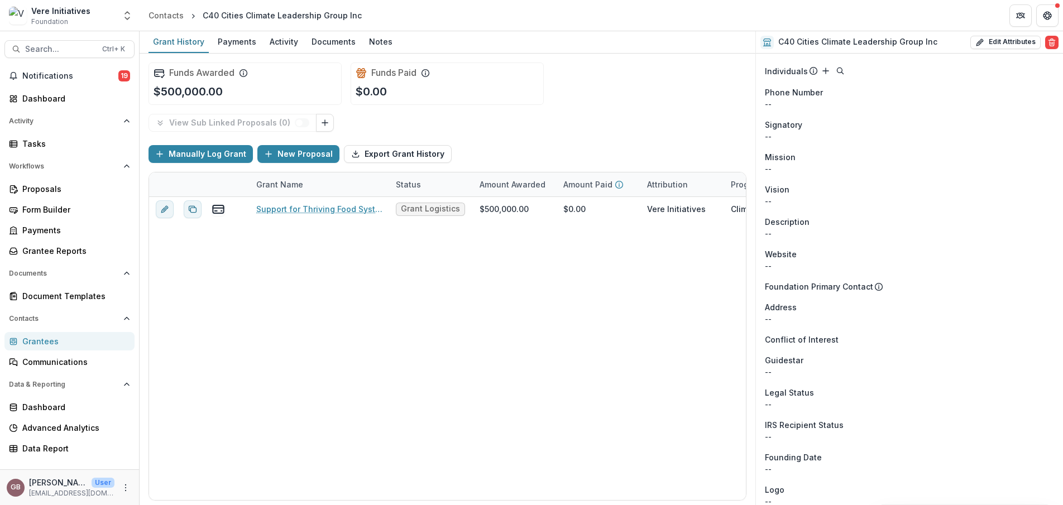
scroll to position [335, 0]
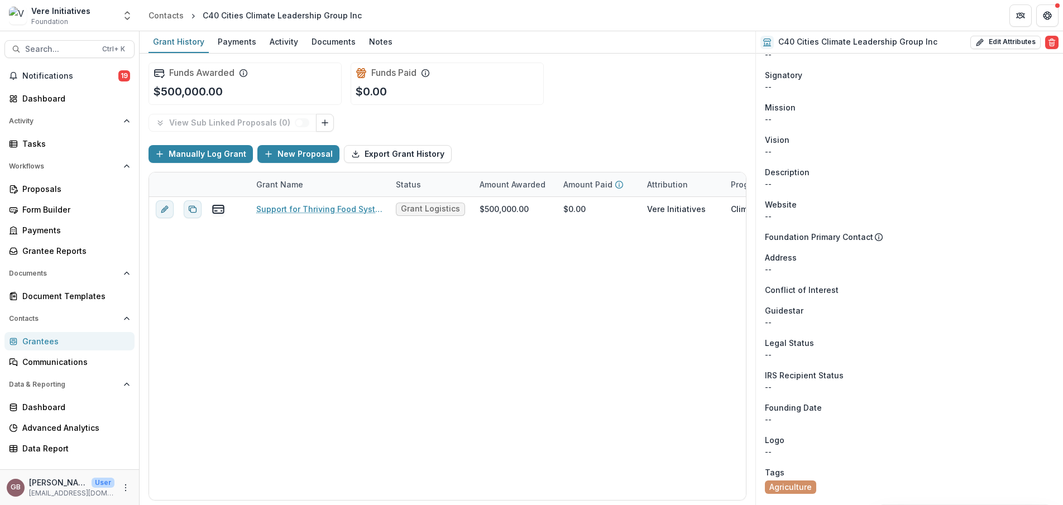
click at [1007, 30] on header "Contacts C40 Cities Climate Leadership Group Inc" at bounding box center [601, 15] width 923 height 31
click at [1009, 44] on button "Edit Attributes" at bounding box center [1005, 42] width 70 height 13
select select
type input "**********"
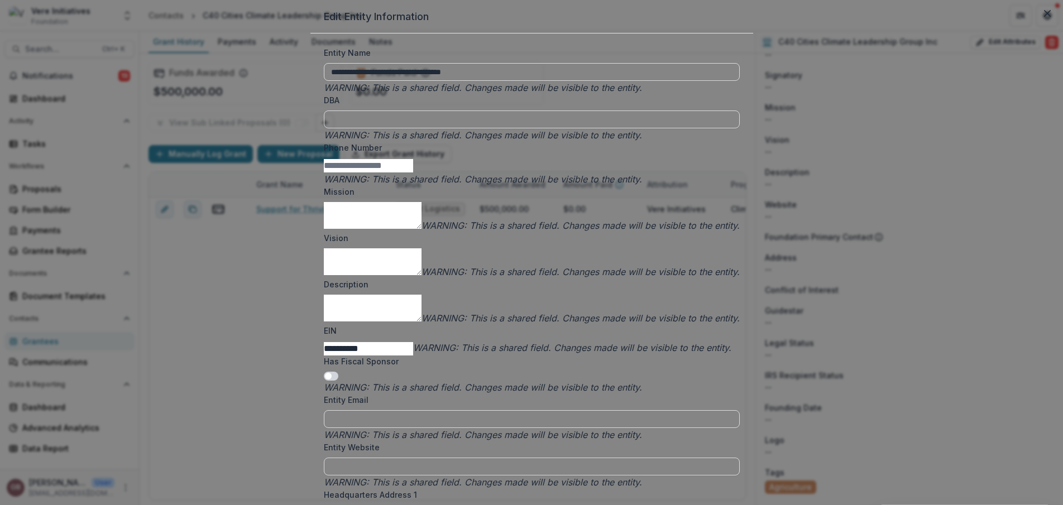
click at [413, 342] on input "**********" at bounding box center [368, 348] width 89 height 13
click at [1044, 17] on icon "Close" at bounding box center [1047, 13] width 7 height 7
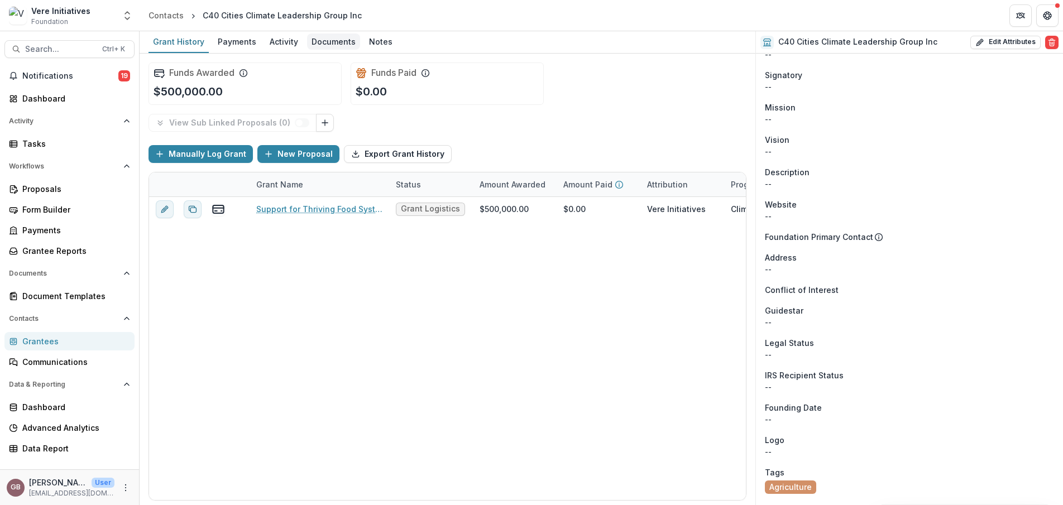
click at [315, 39] on div "Documents" at bounding box center [333, 41] width 53 height 16
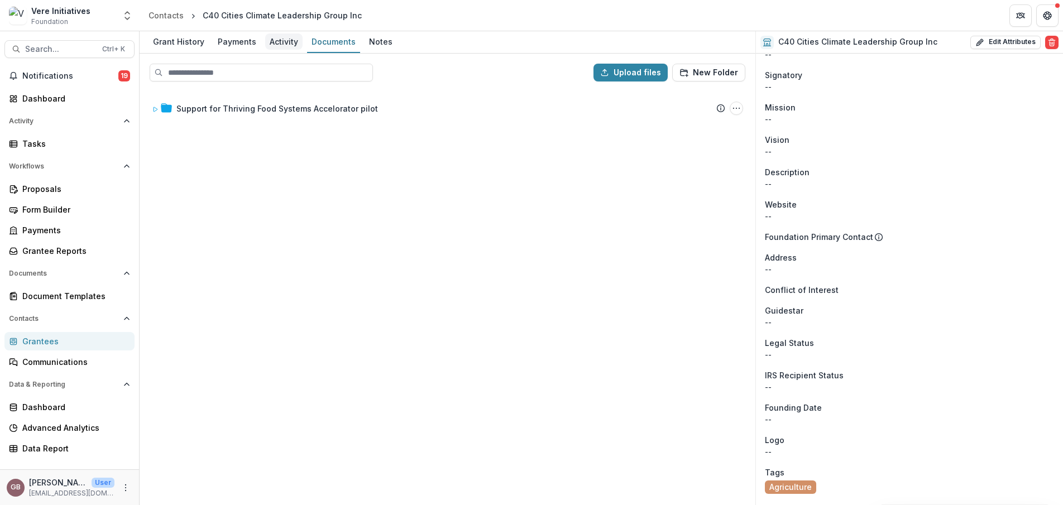
click at [282, 40] on div "Activity" at bounding box center [283, 41] width 37 height 16
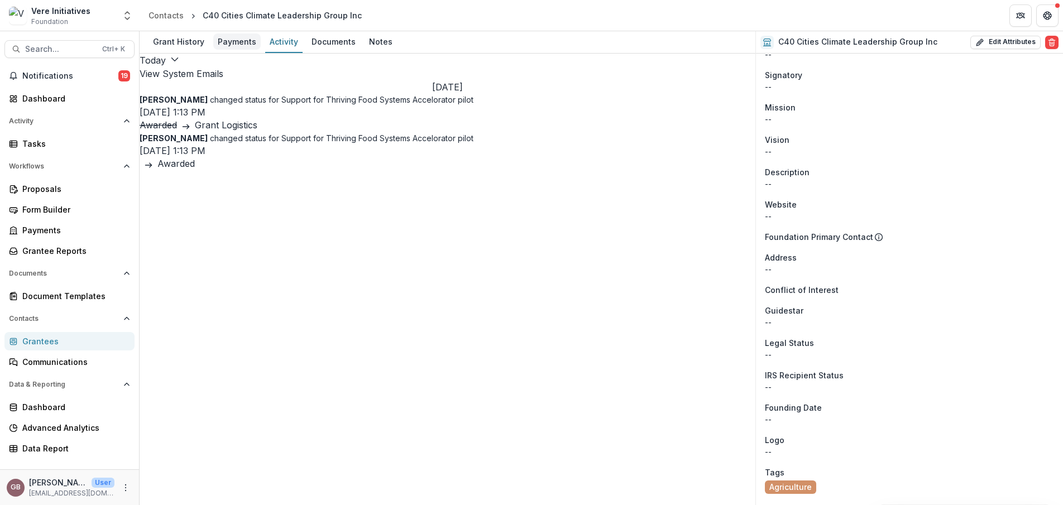
click at [232, 34] on div "Payments" at bounding box center [236, 41] width 47 height 16
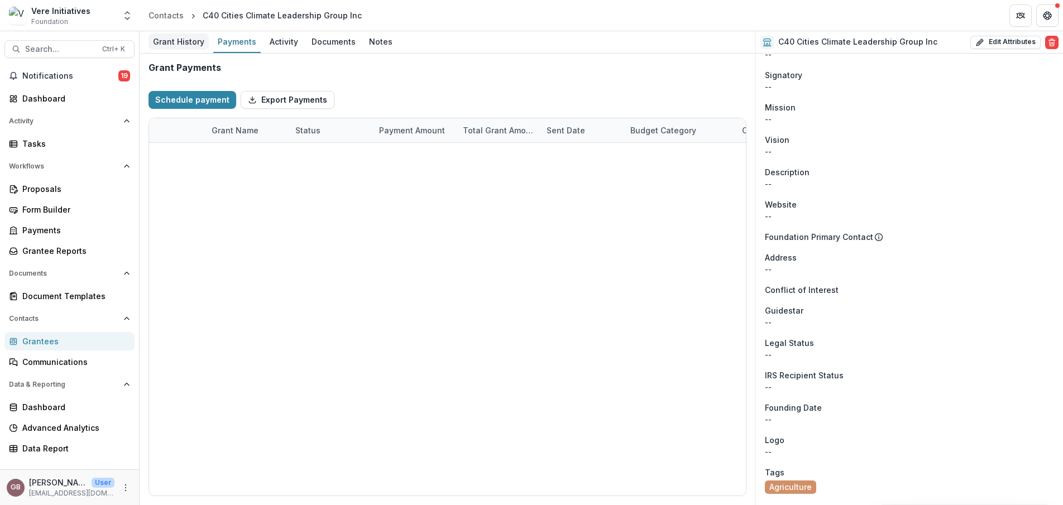
click at [198, 41] on div "Grant History" at bounding box center [178, 41] width 60 height 16
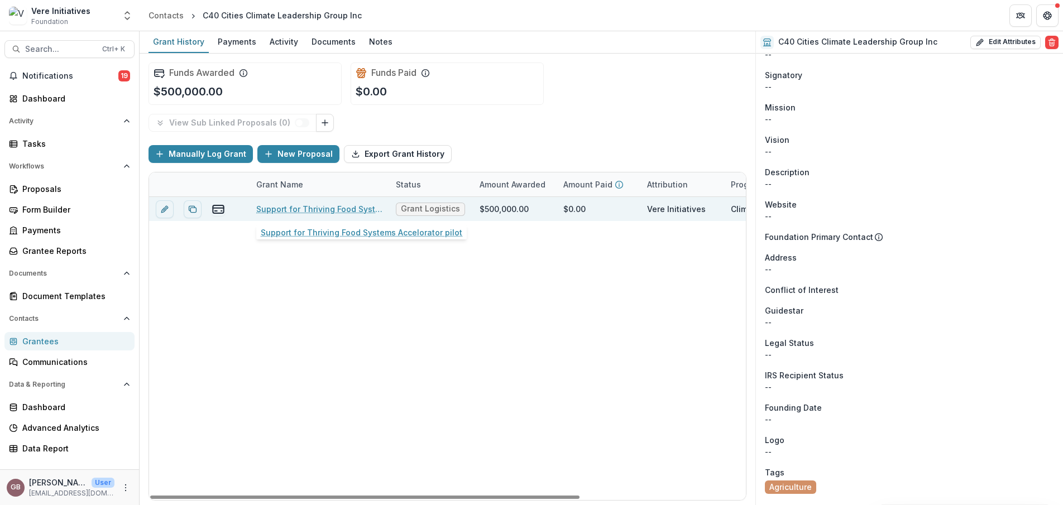
click at [324, 212] on link "Support for Thriving Food Systems Accelorator pilot" at bounding box center [319, 209] width 126 height 12
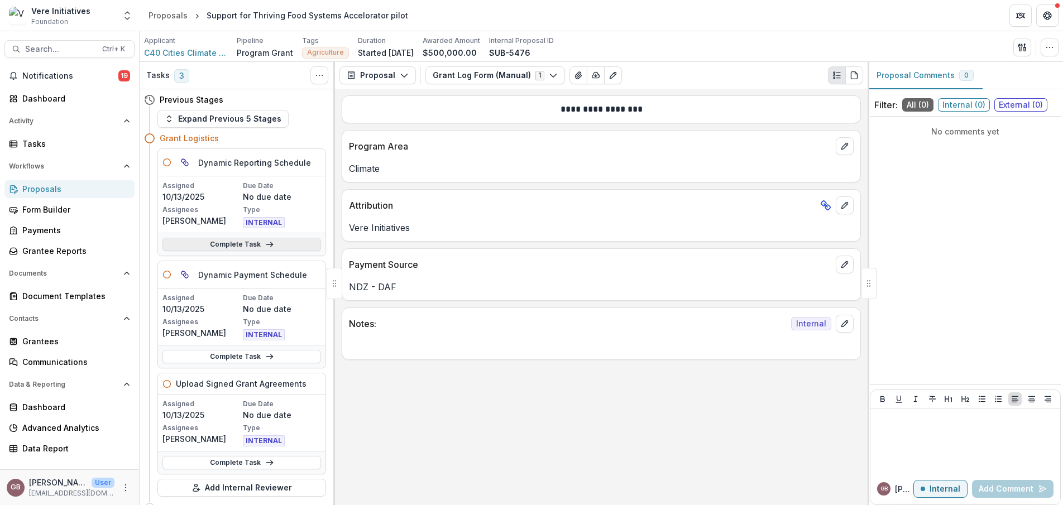
click at [271, 244] on link "Complete Task" at bounding box center [241, 244] width 159 height 13
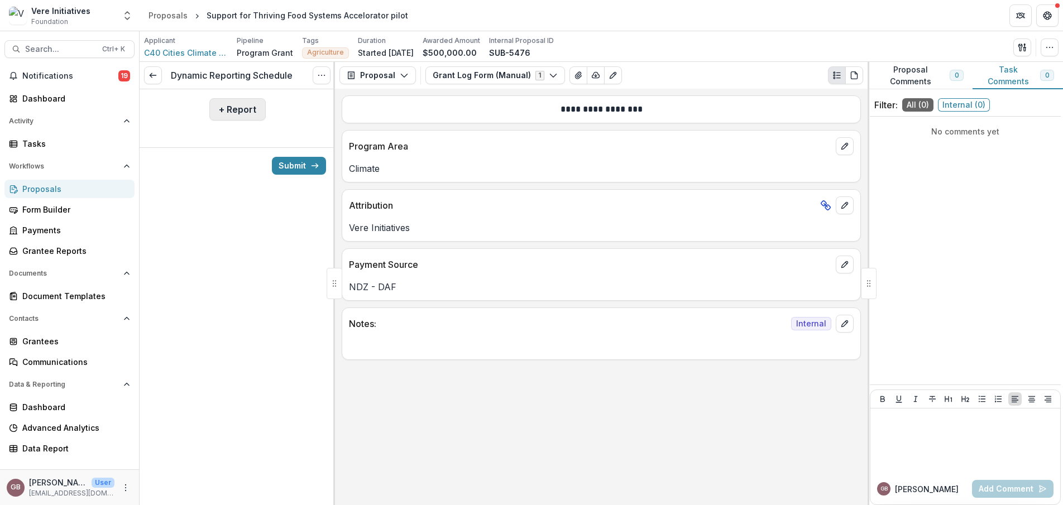
click at [244, 117] on button "+ Report" at bounding box center [237, 109] width 56 height 22
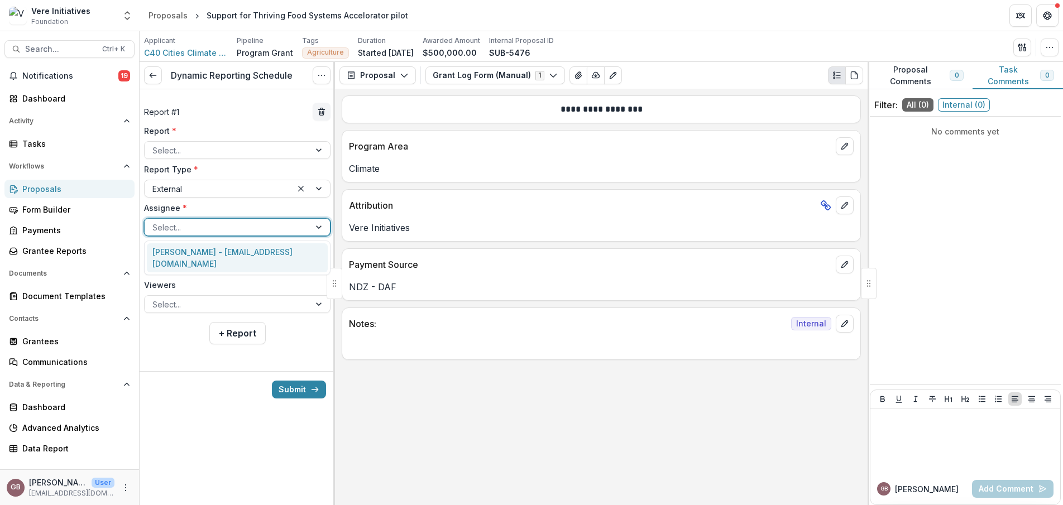
click at [229, 230] on div at bounding box center [227, 227] width 150 height 14
click at [194, 299] on div at bounding box center [227, 304] width 150 height 14
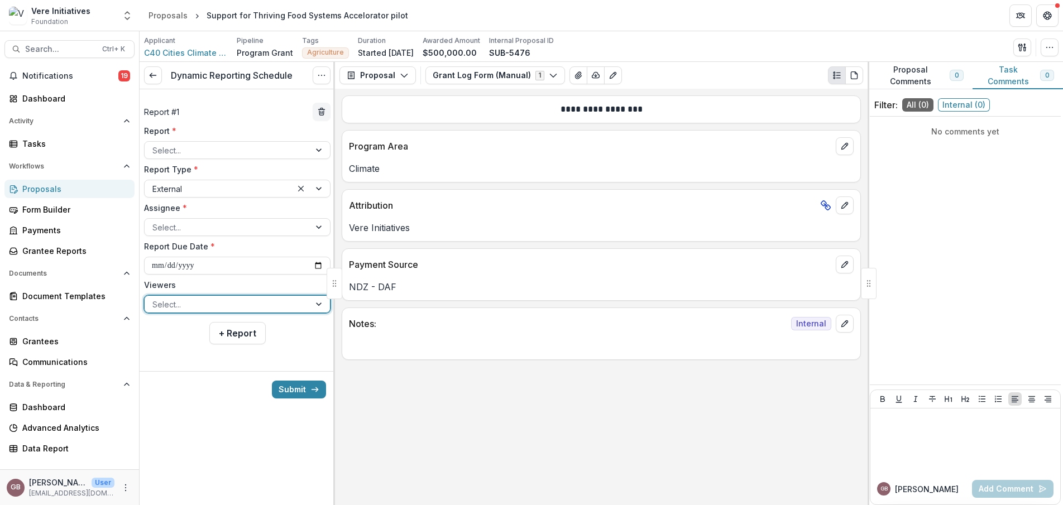
click at [194, 299] on div at bounding box center [227, 304] width 150 height 14
click at [256, 334] on button "+ Report" at bounding box center [237, 333] width 56 height 22
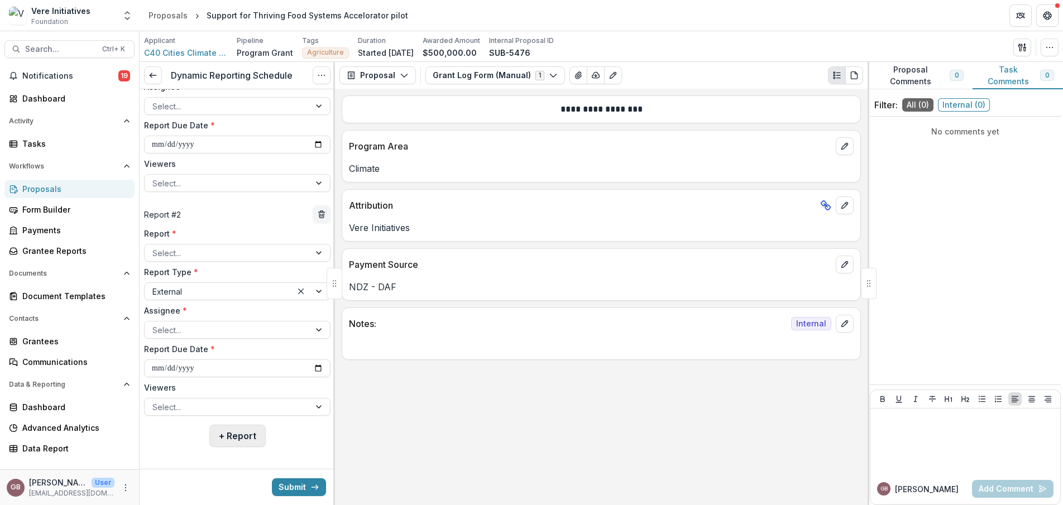
scroll to position [126, 0]
click at [231, 428] on button "+ Report" at bounding box center [237, 431] width 56 height 22
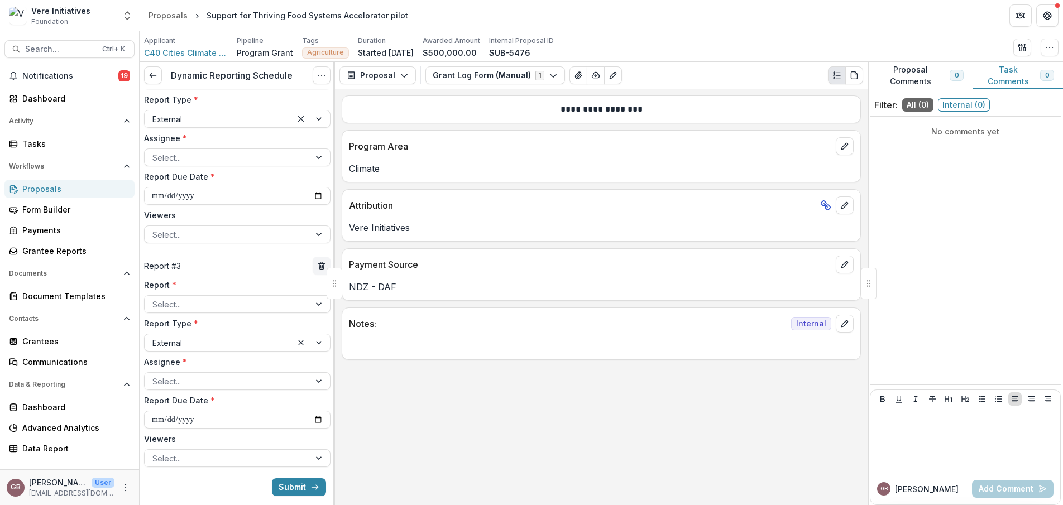
scroll to position [350, 0]
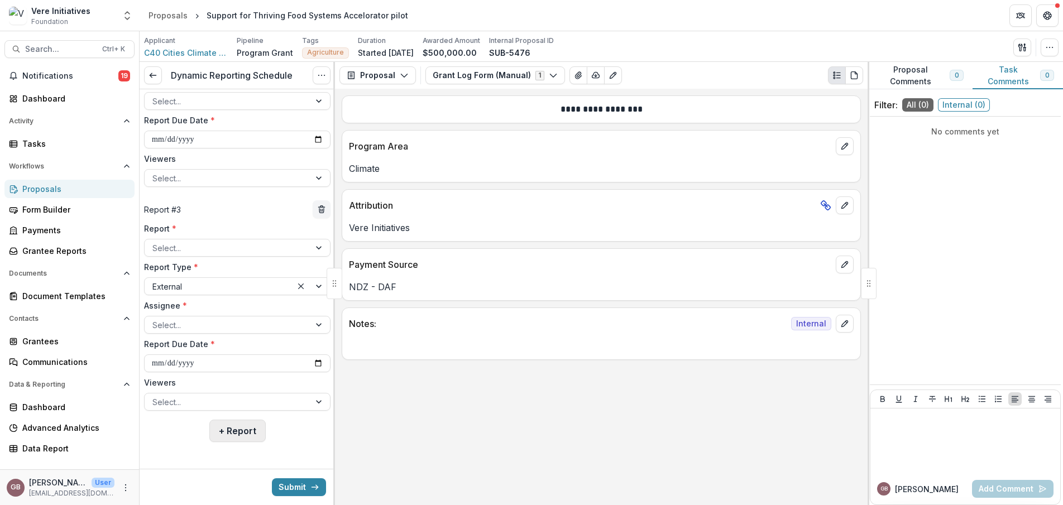
click at [242, 435] on button "+ Report" at bounding box center [237, 431] width 56 height 22
